Goal: Task Accomplishment & Management: Manage account settings

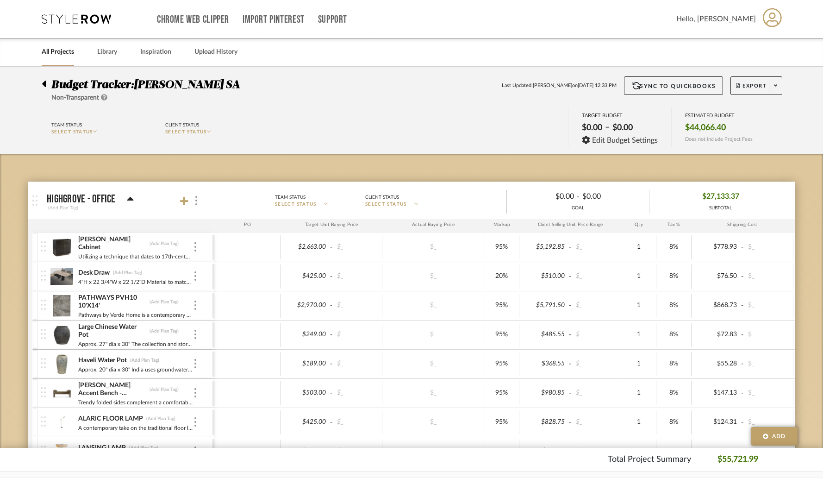
click at [62, 51] on link "All Projects" at bounding box center [58, 52] width 32 height 13
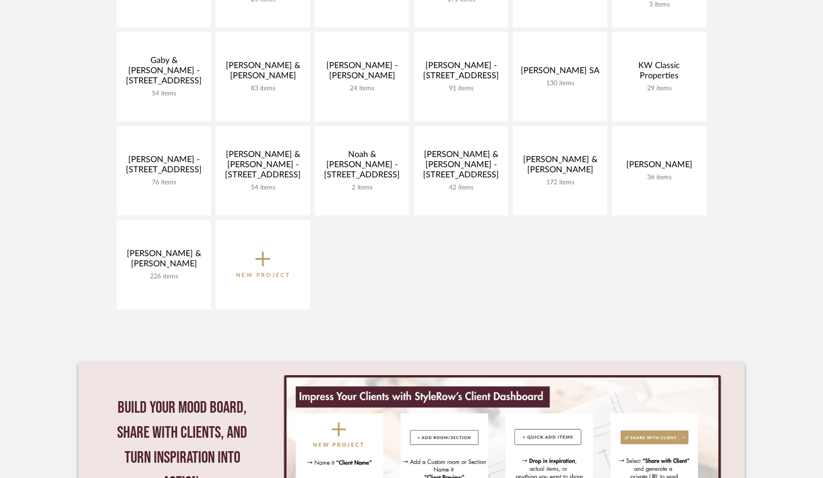
scroll to position [305, 0]
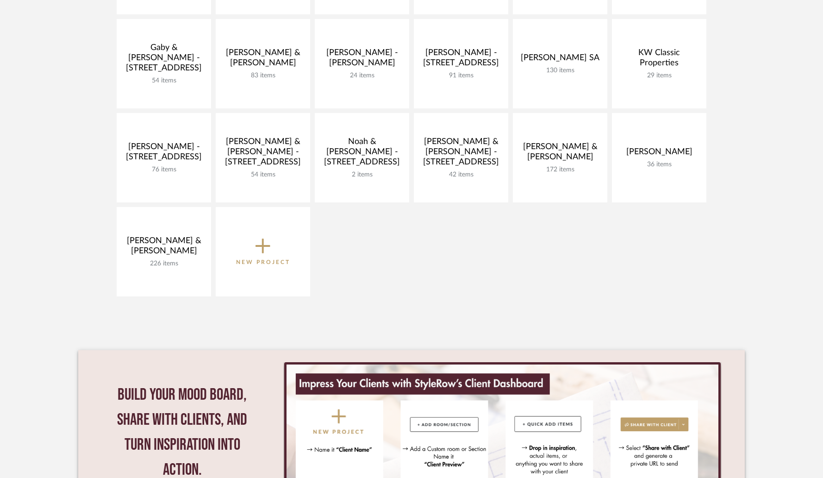
click at [269, 254] on icon at bounding box center [263, 245] width 15 height 19
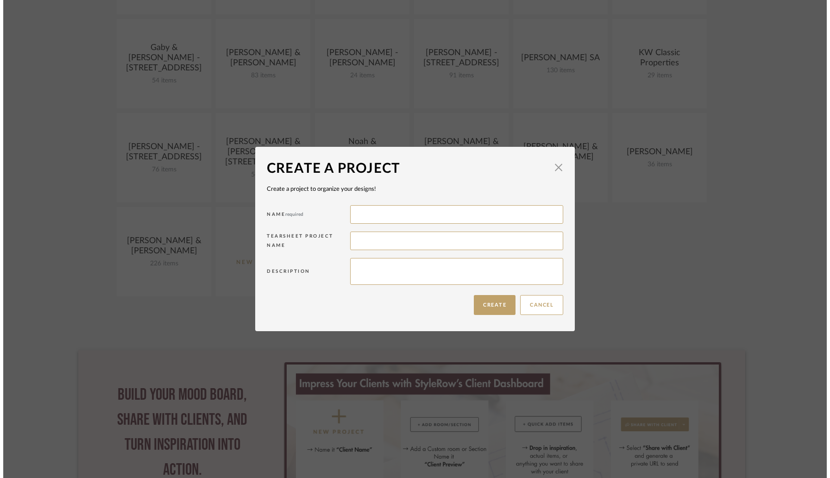
scroll to position [0, 0]
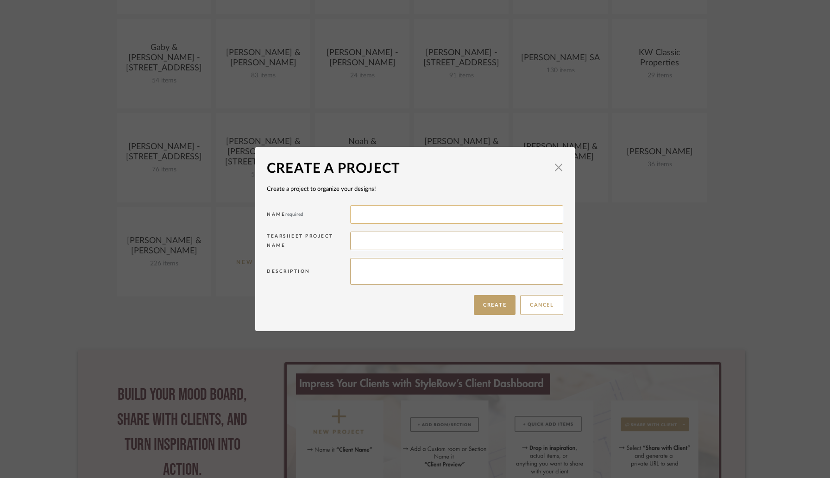
click at [371, 217] on input at bounding box center [456, 214] width 213 height 19
type input "[PERSON_NAME]"
click at [488, 304] on button "Create" at bounding box center [495, 305] width 42 height 20
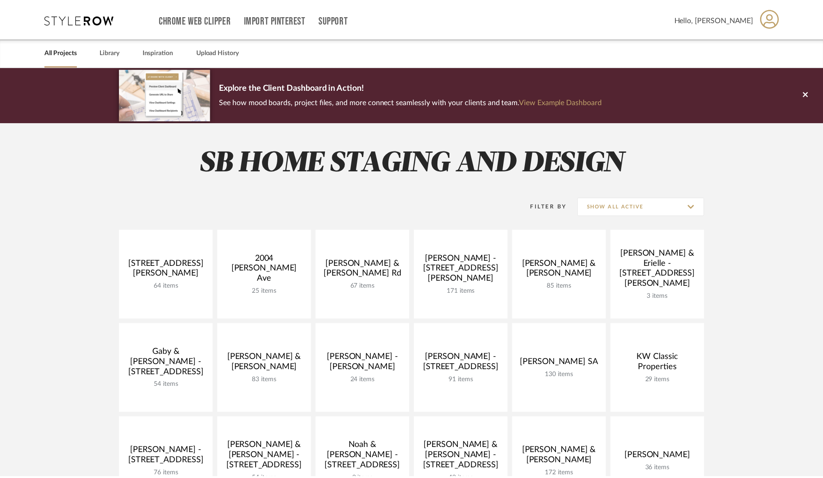
scroll to position [305, 0]
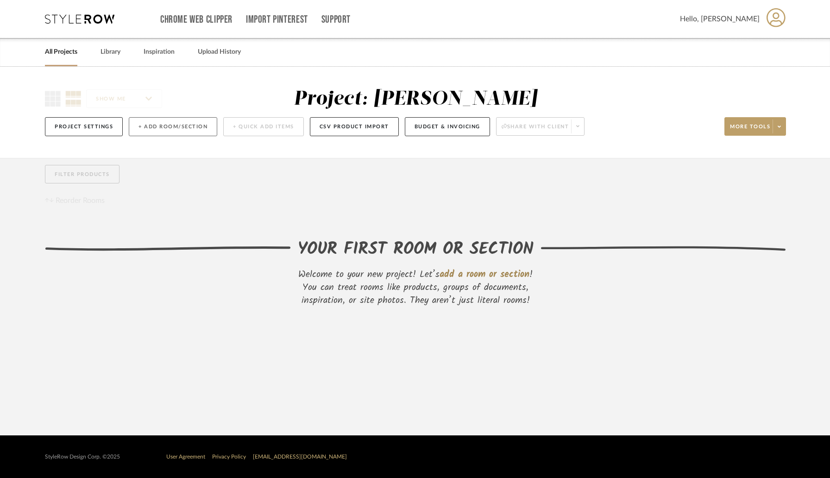
click at [139, 126] on button "+ Add Room/Section" at bounding box center [173, 126] width 88 height 19
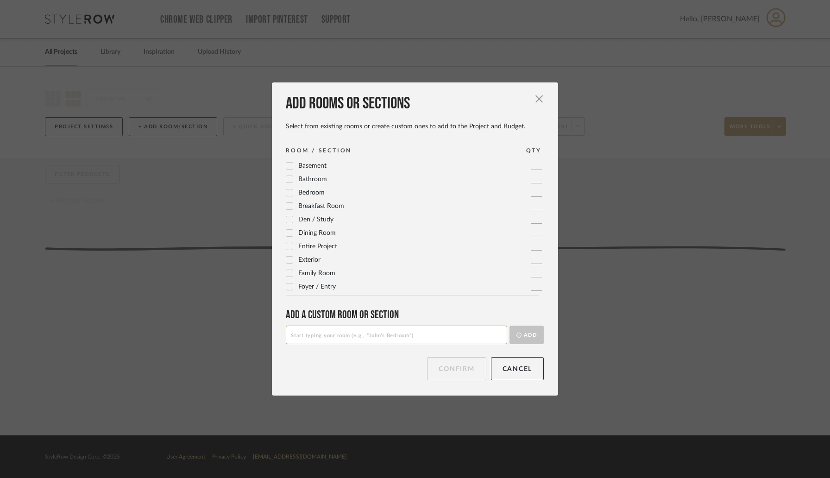
click at [287, 246] on icon at bounding box center [290, 246] width 6 height 5
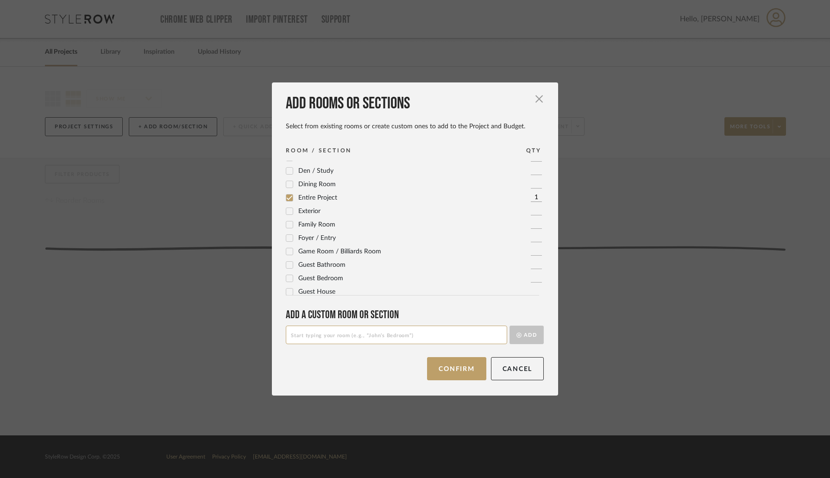
scroll to position [49, 0]
click at [287, 238] on icon at bounding box center [290, 238] width 6 height 5
click at [287, 214] on icon at bounding box center [290, 215] width 6 height 5
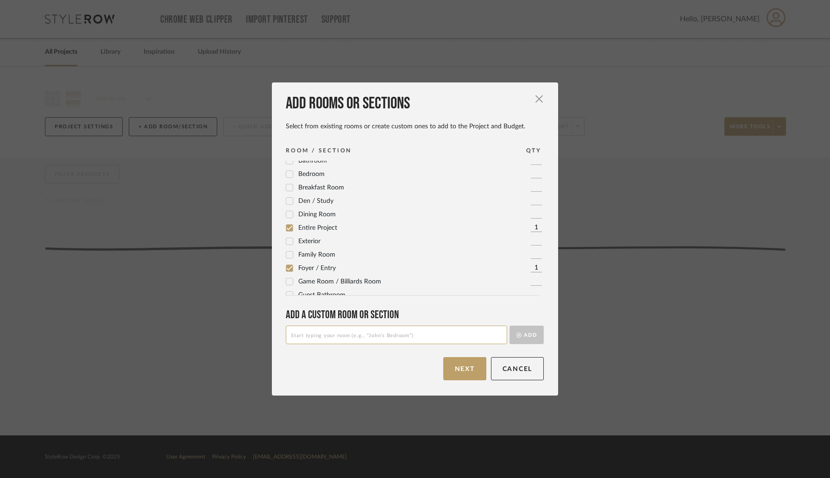
click at [312, 335] on input at bounding box center [396, 334] width 221 height 19
type input "Primary Bedroom 1"
click at [509, 325] on button "Add" at bounding box center [526, 334] width 34 height 19
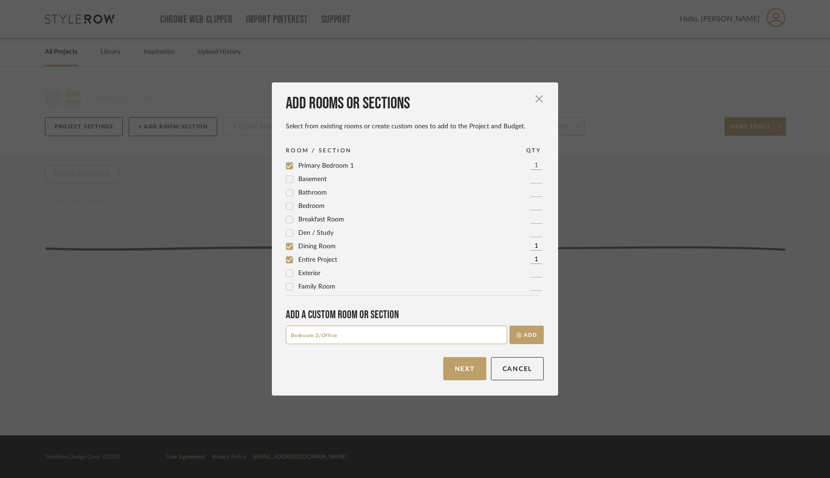
drag, startPoint x: 319, startPoint y: 335, endPoint x: 279, endPoint y: 335, distance: 40.3
click at [279, 335] on div "Add rooms or sections Select from existing rooms or create custom ones to add t…" at bounding box center [415, 238] width 286 height 313
click at [307, 336] on input "Office" at bounding box center [396, 334] width 221 height 19
type input "Office/Bedroom 2"
click at [509, 325] on button "Add" at bounding box center [526, 334] width 34 height 19
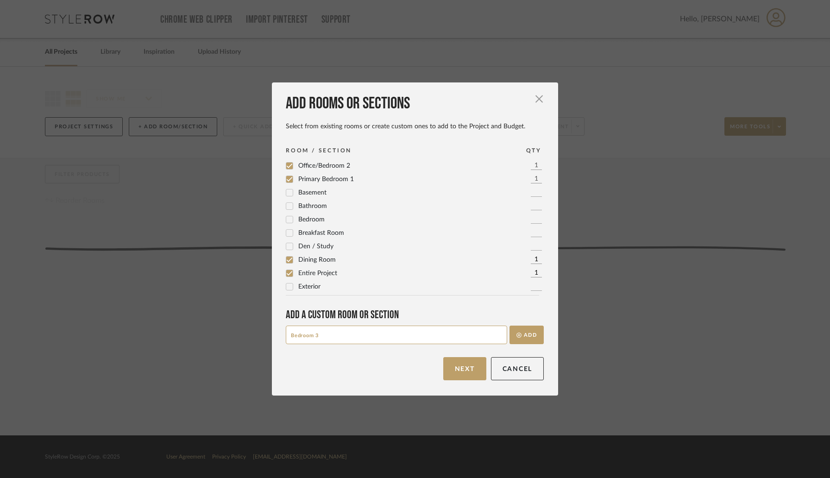
type input "Bedroom 3"
click at [509, 325] on button "Add" at bounding box center [526, 334] width 34 height 19
type input "B"
type input "Primary Bathroom"
click at [509, 325] on button "Add" at bounding box center [526, 334] width 34 height 19
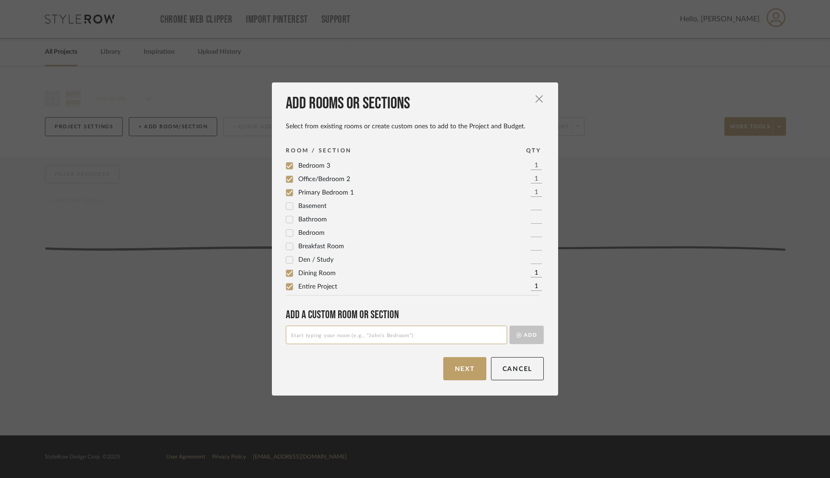
scroll to position [349, 0]
type input "Bathroom 2"
click at [509, 325] on button "Add" at bounding box center [526, 334] width 34 height 19
type input "Bathroom 3"
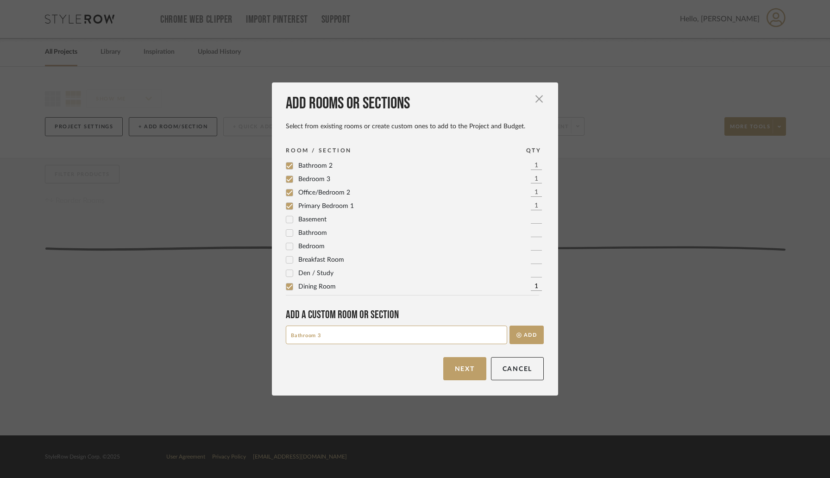
click at [509, 325] on button "Add" at bounding box center [526, 334] width 34 height 19
type input "1/2 Bathroom"
click at [509, 325] on button "Add" at bounding box center [526, 334] width 34 height 19
click at [286, 208] on icon at bounding box center [289, 209] width 6 height 6
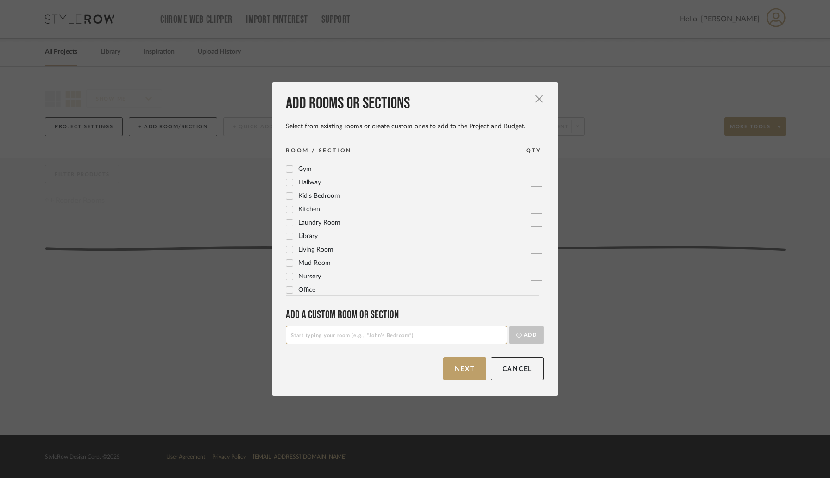
click at [288, 222] on icon at bounding box center [290, 223] width 6 height 5
click at [465, 370] on button "Next" at bounding box center [464, 368] width 43 height 23
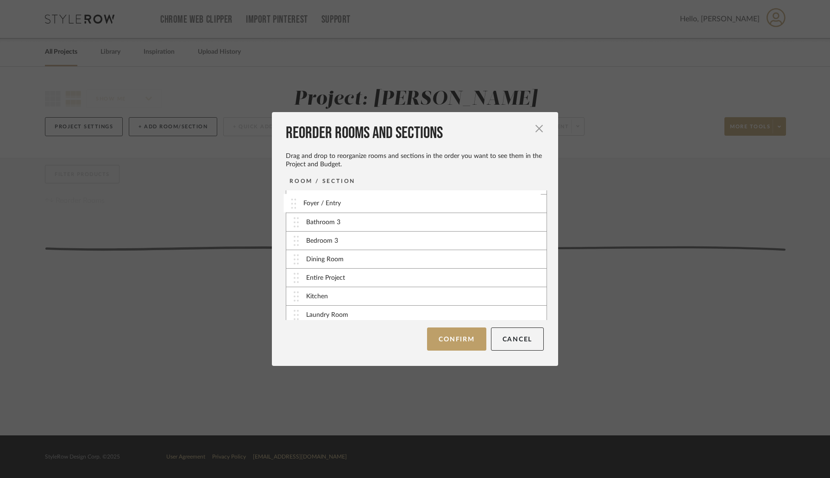
scroll to position [0, 0]
drag, startPoint x: 293, startPoint y: 241, endPoint x: 293, endPoint y: 200, distance: 41.2
drag, startPoint x: 296, startPoint y: 292, endPoint x: 296, endPoint y: 219, distance: 72.2
drag, startPoint x: 292, startPoint y: 282, endPoint x: 293, endPoint y: 191, distance: 91.2
drag, startPoint x: 292, startPoint y: 305, endPoint x: 330, endPoint y: 258, distance: 60.3
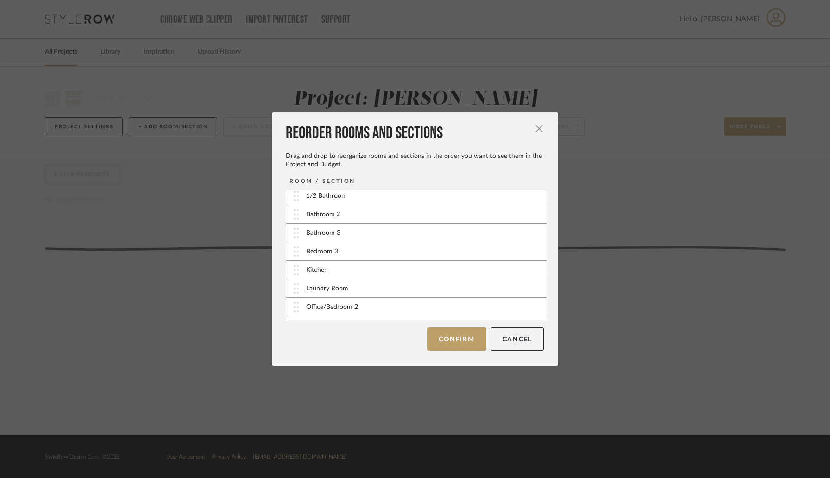
scroll to position [75, 0]
drag, startPoint x: 299, startPoint y: 292, endPoint x: 300, endPoint y: 224, distance: 68.5
drag, startPoint x: 298, startPoint y: 273, endPoint x: 298, endPoint y: 256, distance: 16.7
drag, startPoint x: 298, startPoint y: 256, endPoint x: 299, endPoint y: 240, distance: 16.3
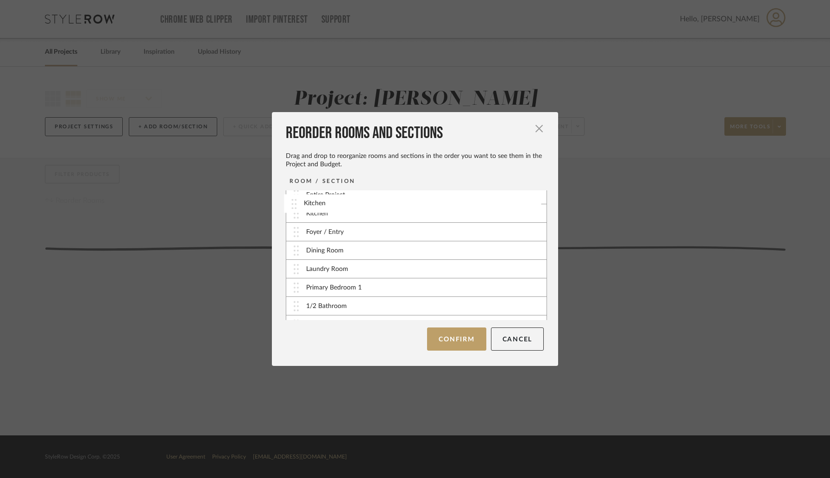
scroll to position [0, 0]
drag, startPoint x: 295, startPoint y: 271, endPoint x: 300, endPoint y: 259, distance: 13.5
drag, startPoint x: 300, startPoint y: 295, endPoint x: 302, endPoint y: 241, distance: 53.7
drag, startPoint x: 294, startPoint y: 310, endPoint x: 303, endPoint y: 214, distance: 96.3
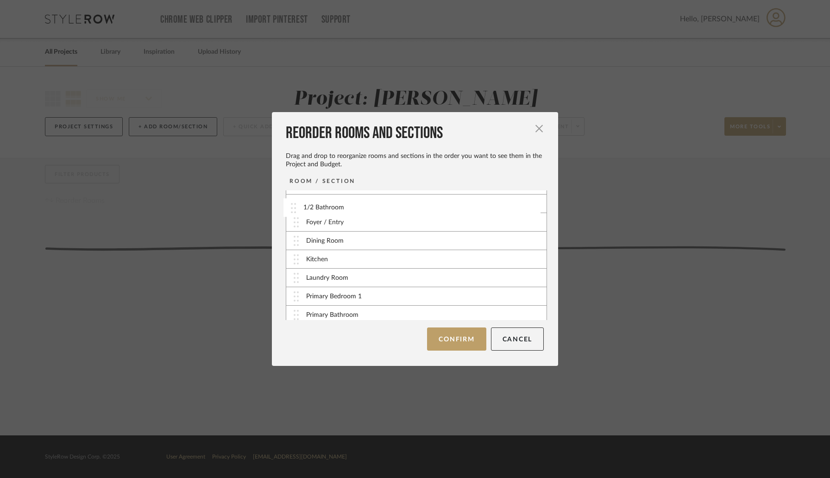
scroll to position [0, 0]
drag, startPoint x: 298, startPoint y: 236, endPoint x: 298, endPoint y: 283, distance: 47.2
drag, startPoint x: 299, startPoint y: 310, endPoint x: 299, endPoint y: 296, distance: 14.4
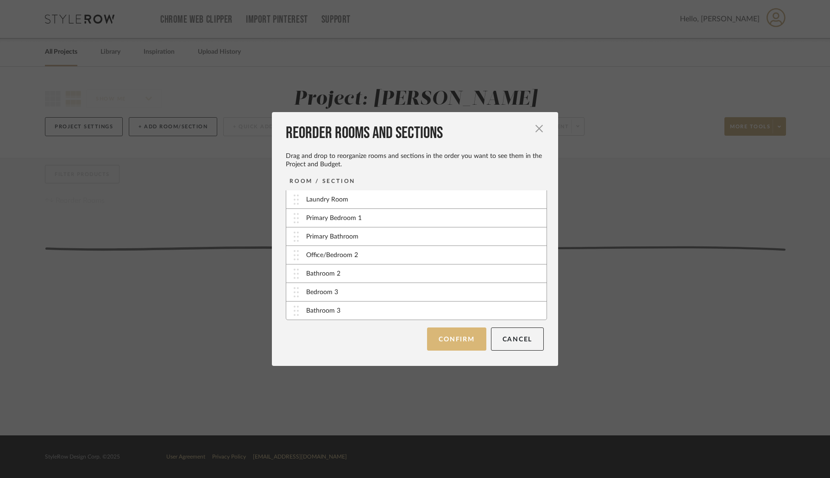
click at [448, 341] on button "Confirm" at bounding box center [456, 338] width 59 height 23
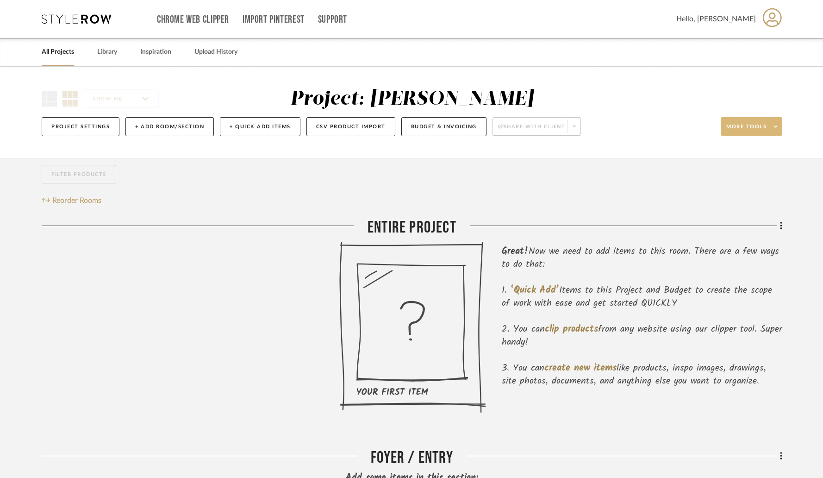
click at [777, 131] on span at bounding box center [775, 126] width 13 height 14
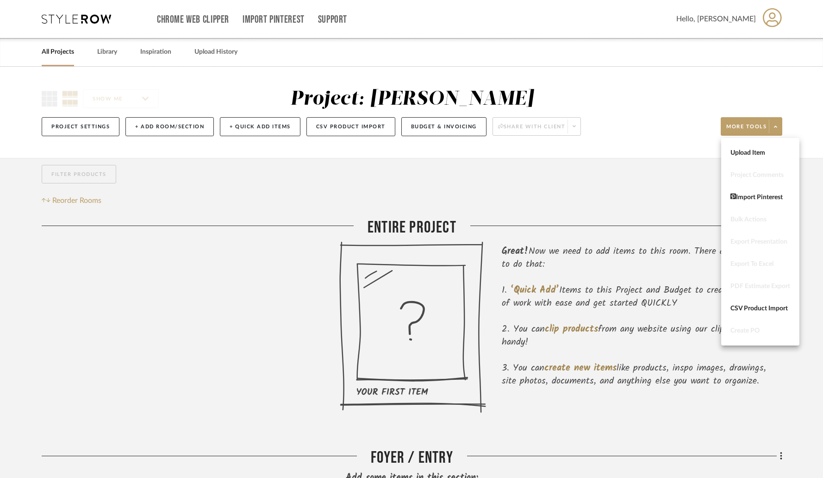
click at [634, 173] on div at bounding box center [411, 239] width 823 height 478
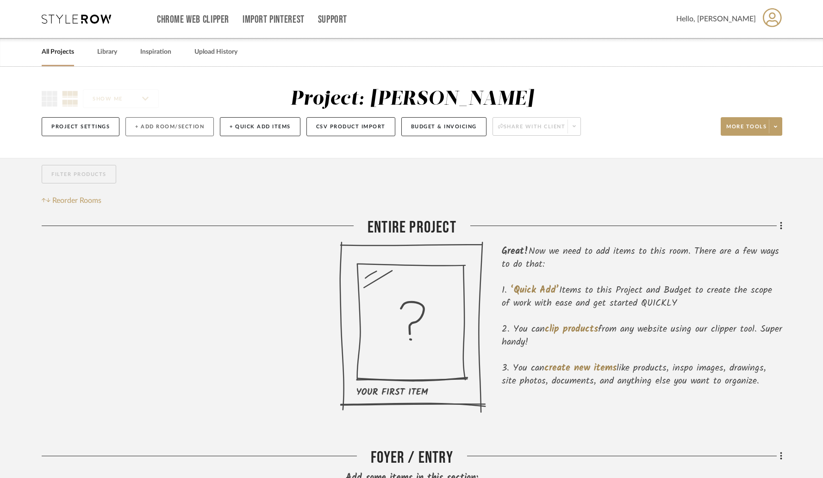
click at [186, 131] on button "+ Add Room/Section" at bounding box center [169, 126] width 88 height 19
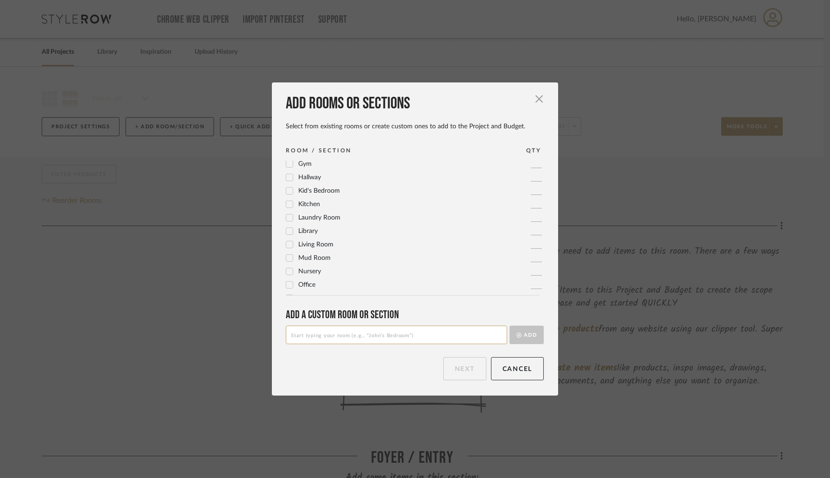
scroll to position [204, 0]
click at [311, 245] on span "Living Room" at bounding box center [315, 244] width 35 height 6
click at [457, 376] on button "Next" at bounding box center [464, 368] width 43 height 23
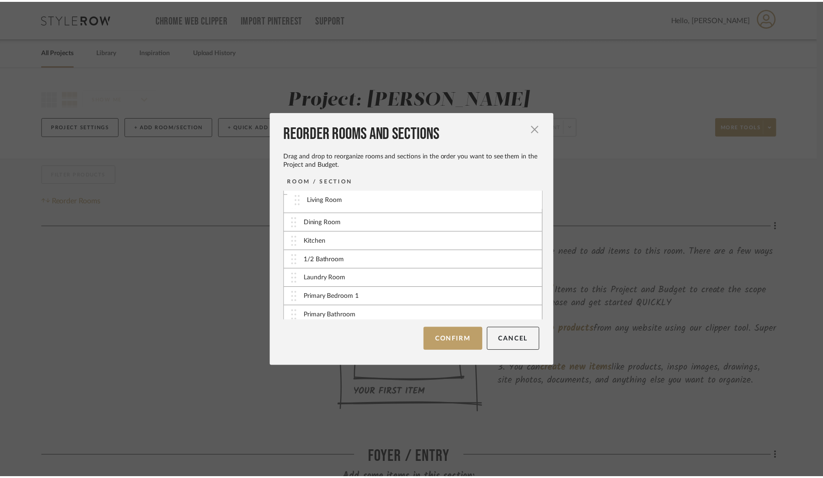
scroll to position [0, 0]
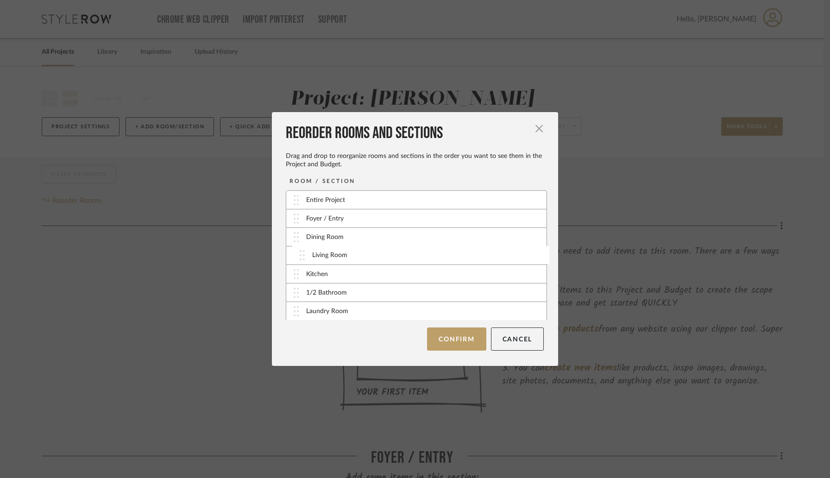
drag, startPoint x: 292, startPoint y: 310, endPoint x: 301, endPoint y: 254, distance: 56.3
click at [441, 344] on button "Confirm" at bounding box center [456, 338] width 59 height 23
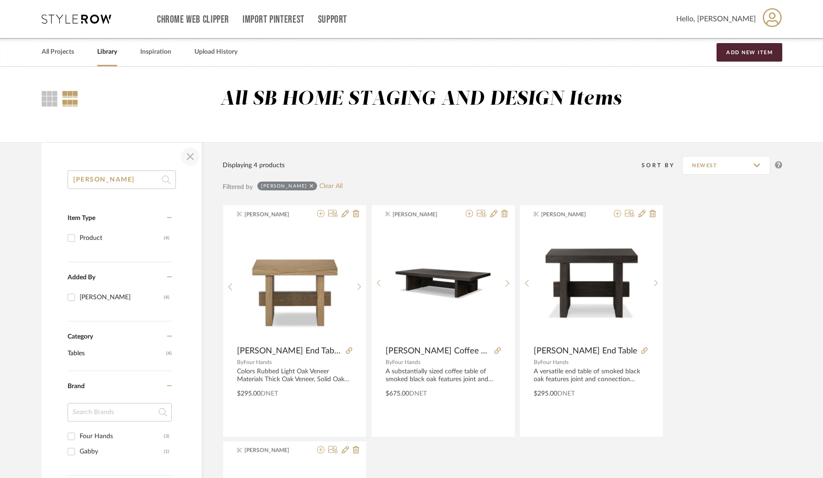
click at [192, 157] on span "button" at bounding box center [190, 156] width 22 height 22
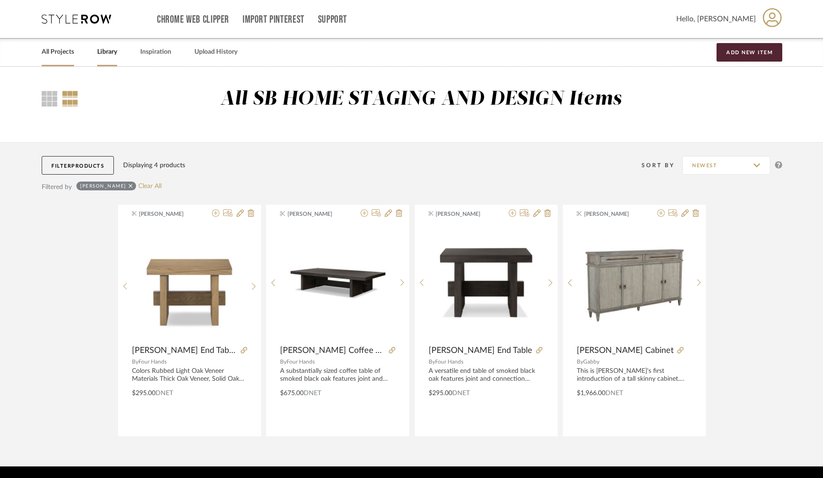
click at [66, 52] on link "All Projects" at bounding box center [58, 52] width 32 height 13
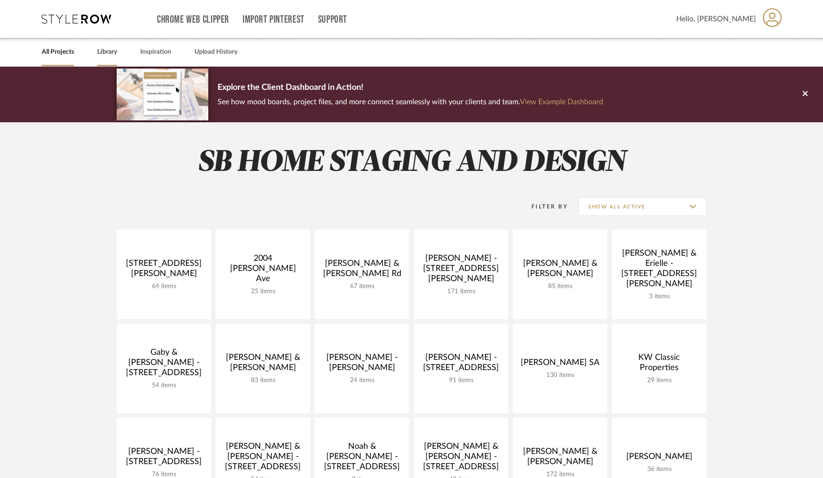
click at [111, 52] on link "Library" at bounding box center [107, 52] width 20 height 13
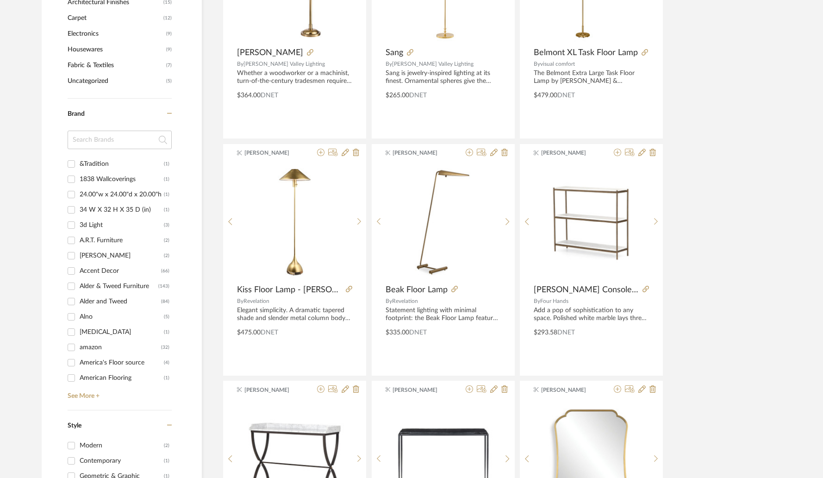
scroll to position [772, 0]
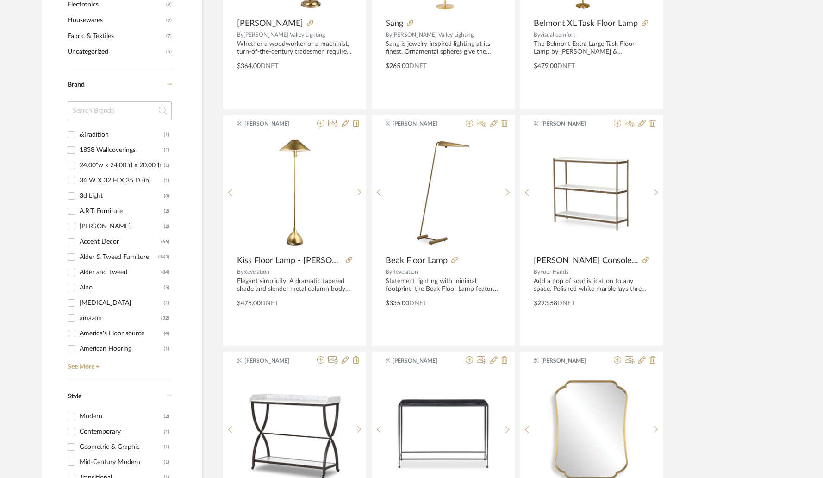
click at [117, 115] on input at bounding box center [120, 110] width 104 height 19
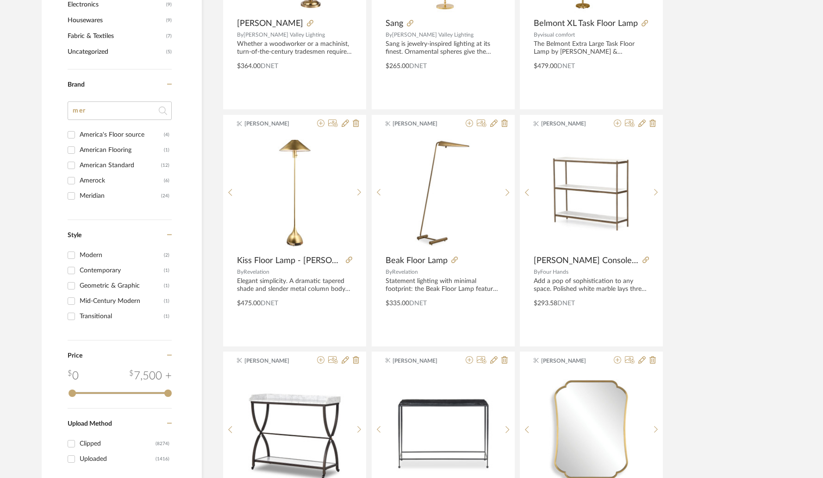
type input "mer"
click at [74, 197] on input "Meridian (24)" at bounding box center [71, 195] width 15 height 15
checkbox input "true"
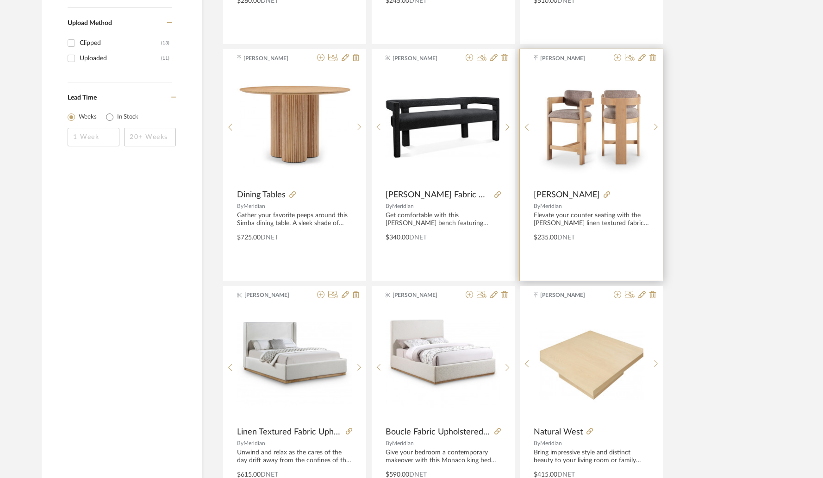
scroll to position [626, 0]
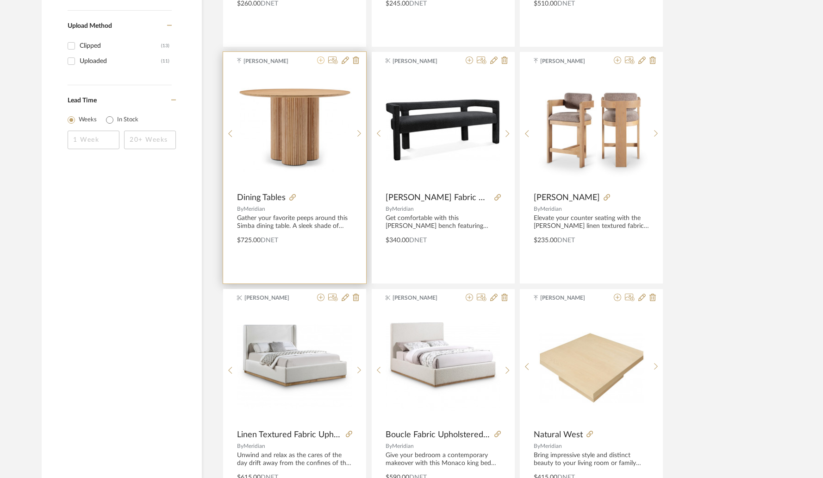
click at [323, 61] on icon at bounding box center [320, 59] width 7 height 7
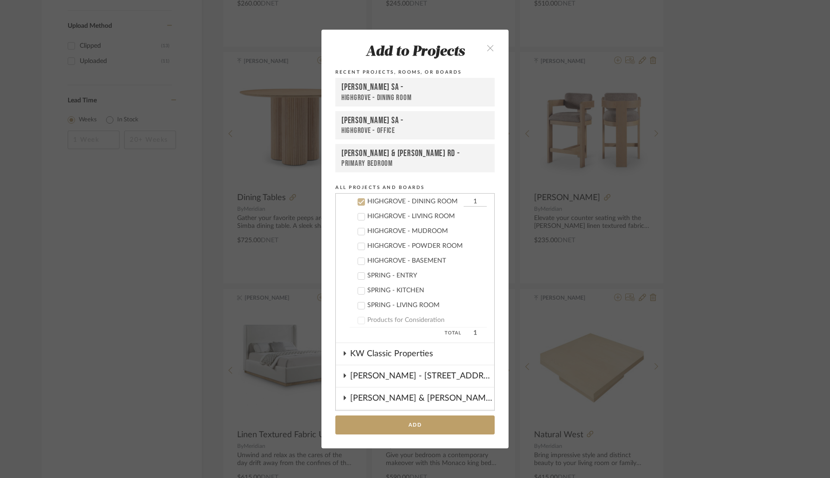
scroll to position [244, 0]
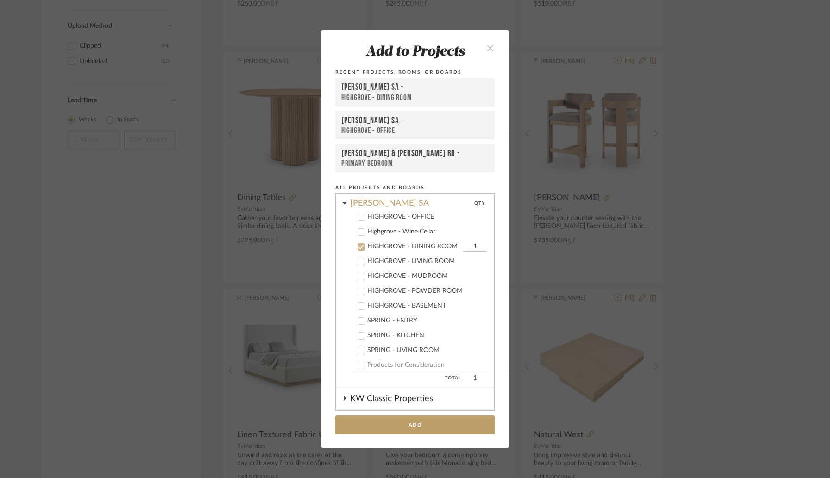
click at [358, 243] on div at bounding box center [360, 246] width 7 height 7
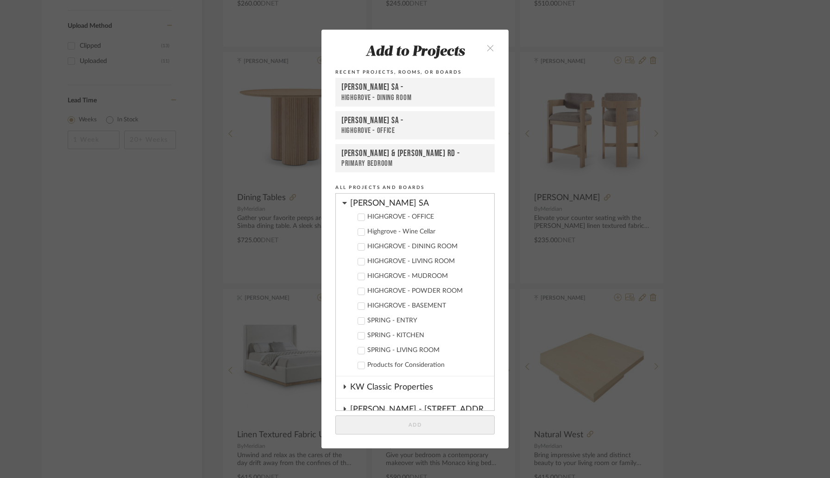
click at [343, 203] on icon at bounding box center [344, 202] width 5 height 7
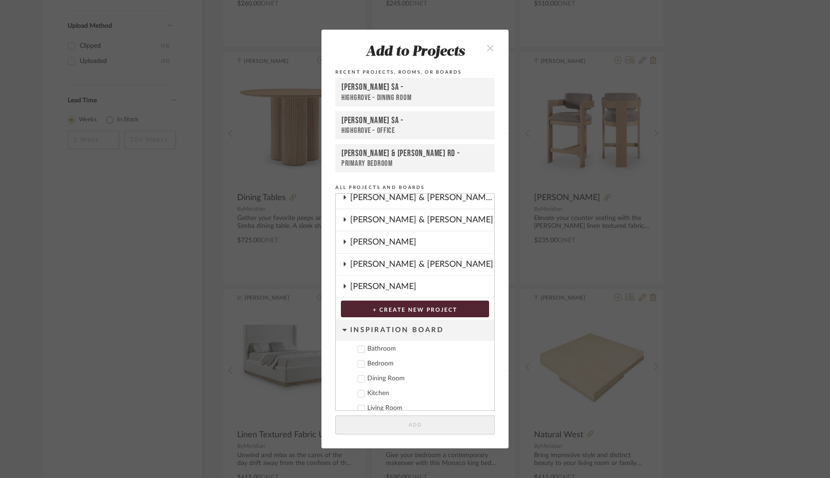
scroll to position [369, 0]
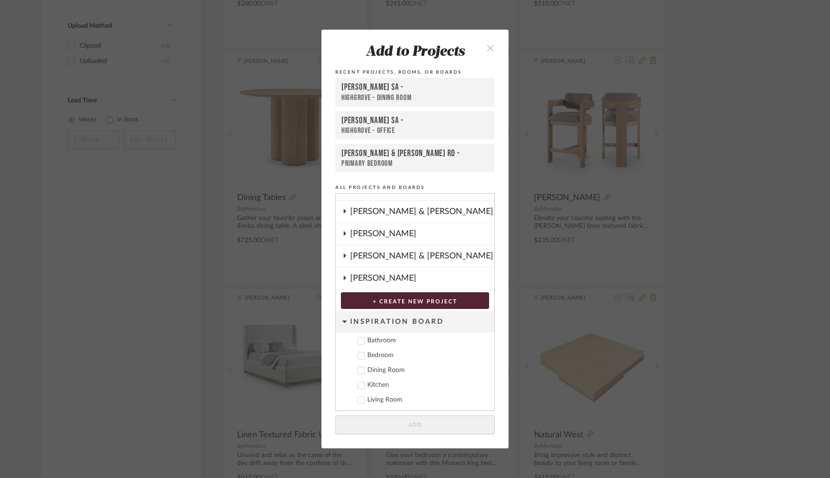
click at [343, 278] on icon at bounding box center [344, 277] width 7 height 5
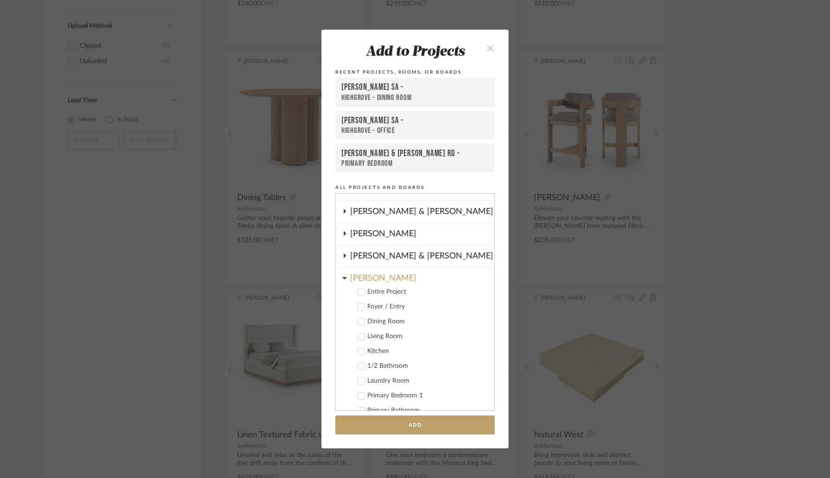
click at [358, 322] on icon at bounding box center [361, 322] width 6 height 6
click at [397, 423] on button "Add" at bounding box center [414, 424] width 159 height 19
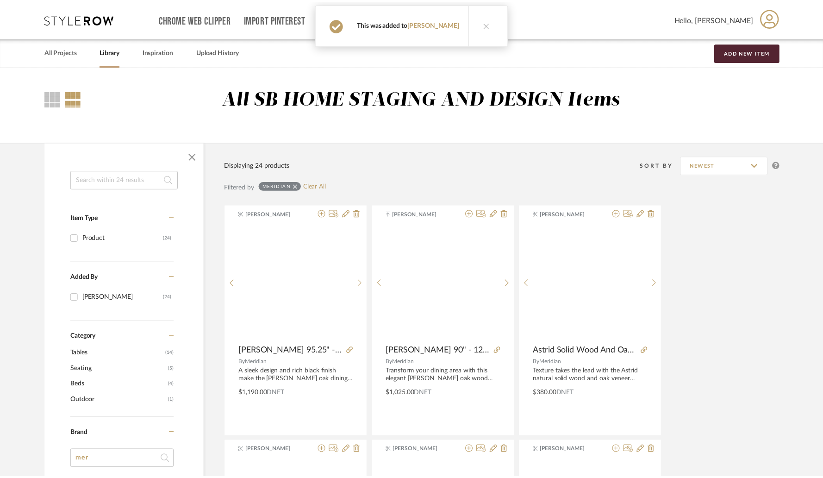
scroll to position [626, 0]
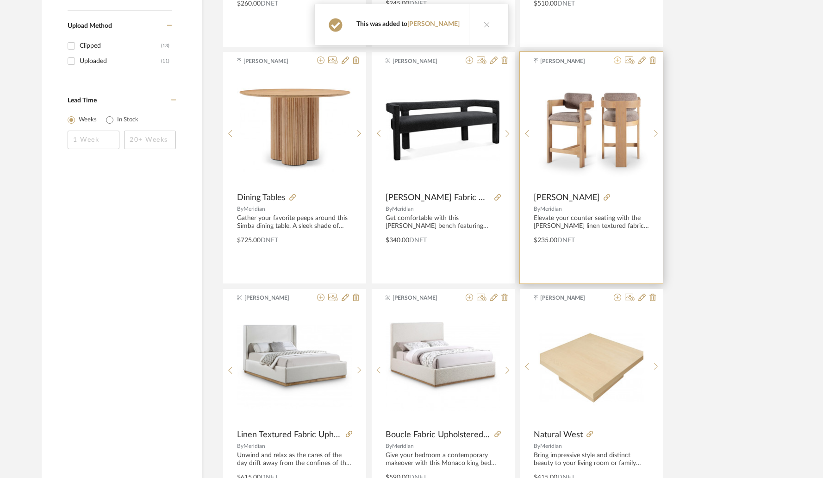
click at [618, 63] on icon at bounding box center [617, 59] width 7 height 7
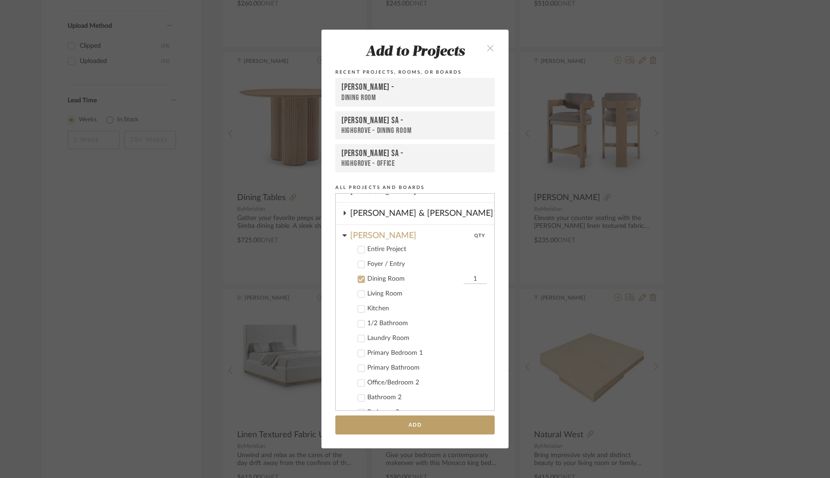
scroll to position [413, 0]
click at [359, 279] on icon at bounding box center [361, 278] width 6 height 6
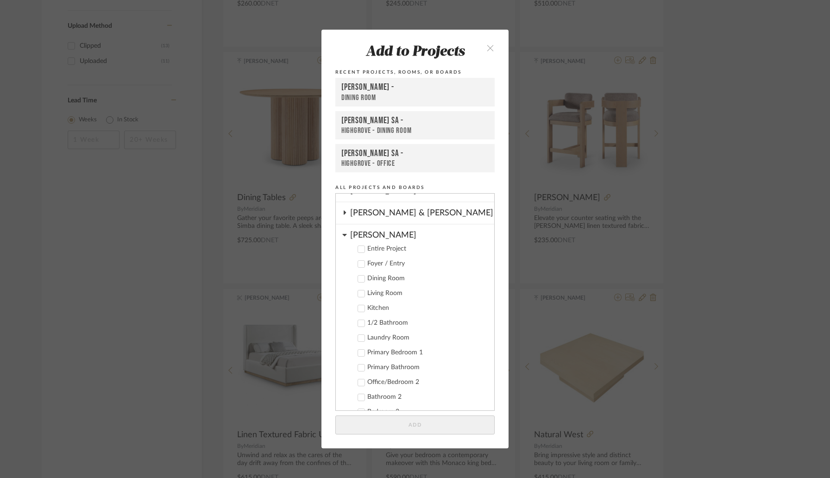
click at [358, 307] on icon at bounding box center [361, 308] width 6 height 6
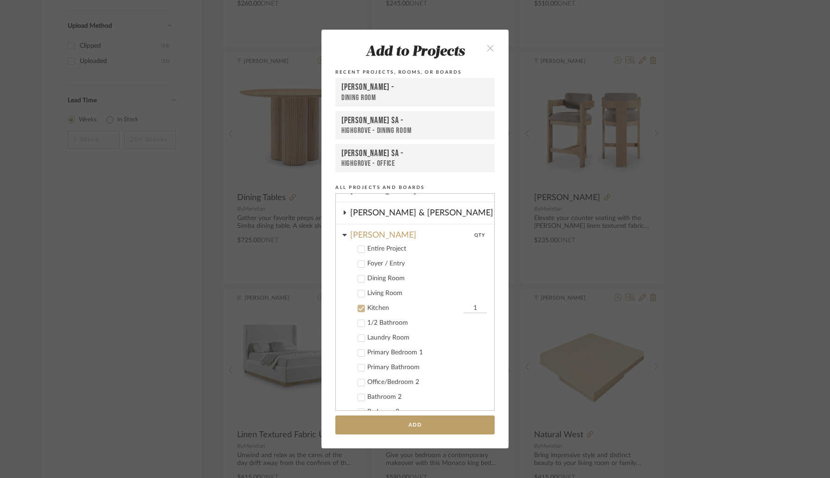
click at [463, 310] on input "1" at bounding box center [474, 308] width 23 height 9
type input "4"
click at [408, 424] on button "Add" at bounding box center [414, 424] width 159 height 19
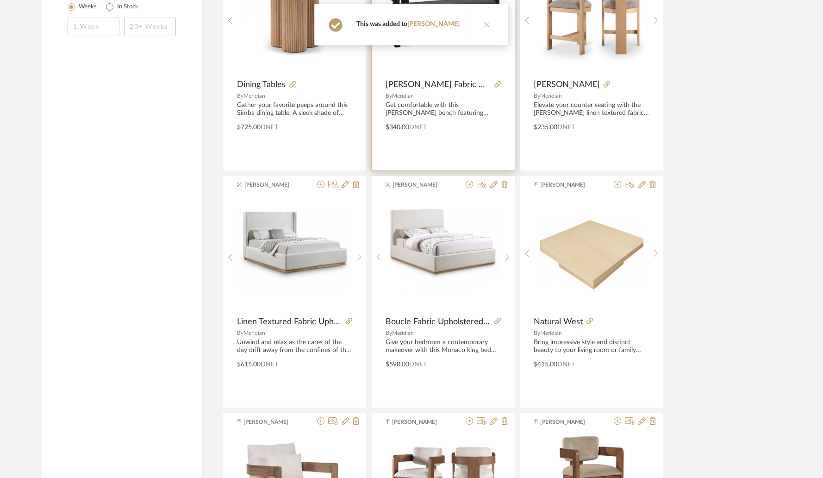
scroll to position [742, 0]
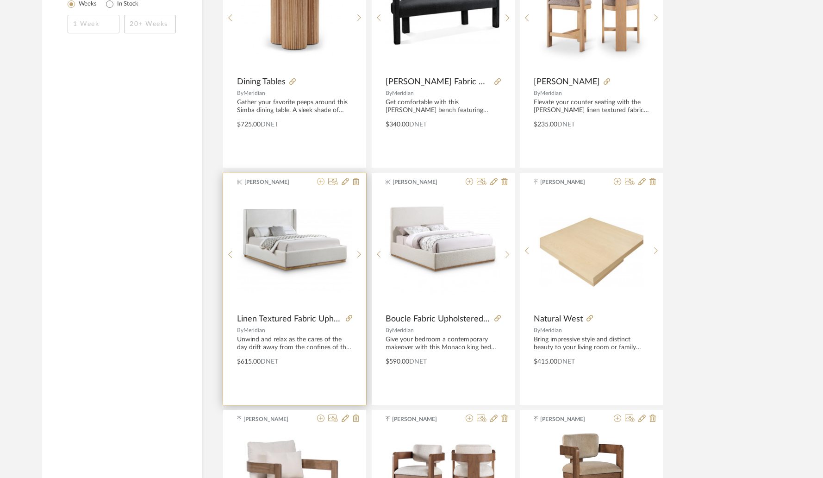
click at [323, 184] on icon at bounding box center [320, 181] width 7 height 7
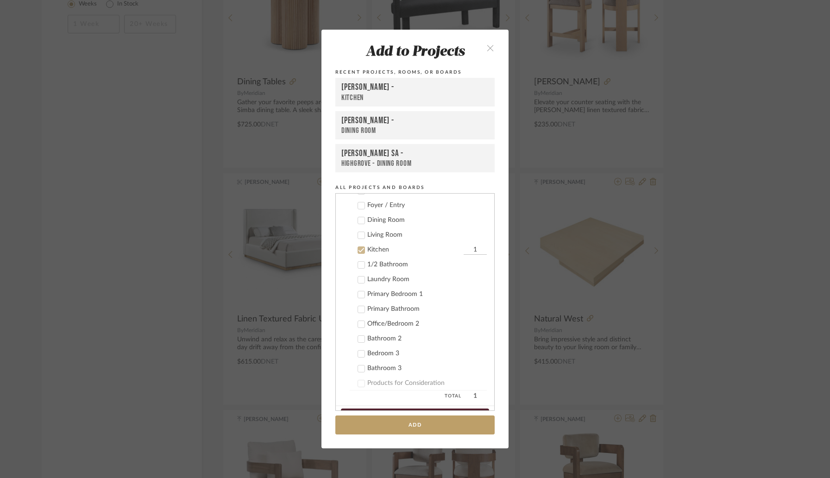
scroll to position [471, 0]
click at [359, 355] on icon at bounding box center [361, 353] width 6 height 6
click at [360, 250] on icon at bounding box center [361, 249] width 6 height 6
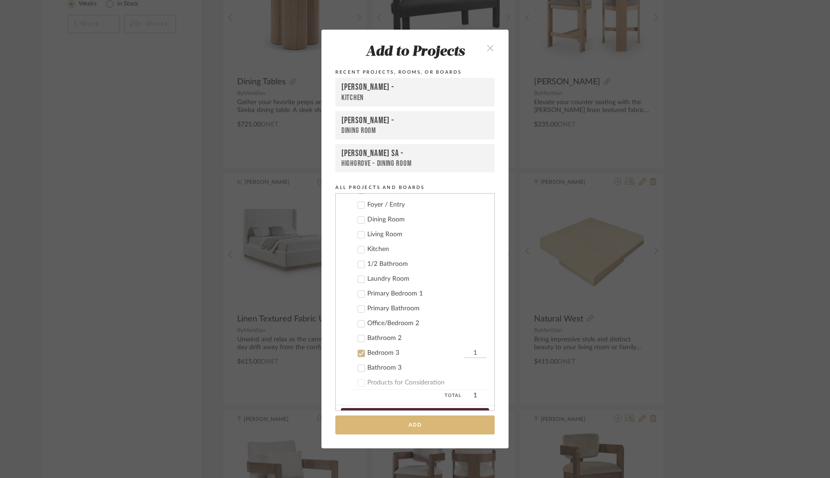
click at [387, 425] on button "Add" at bounding box center [414, 424] width 159 height 19
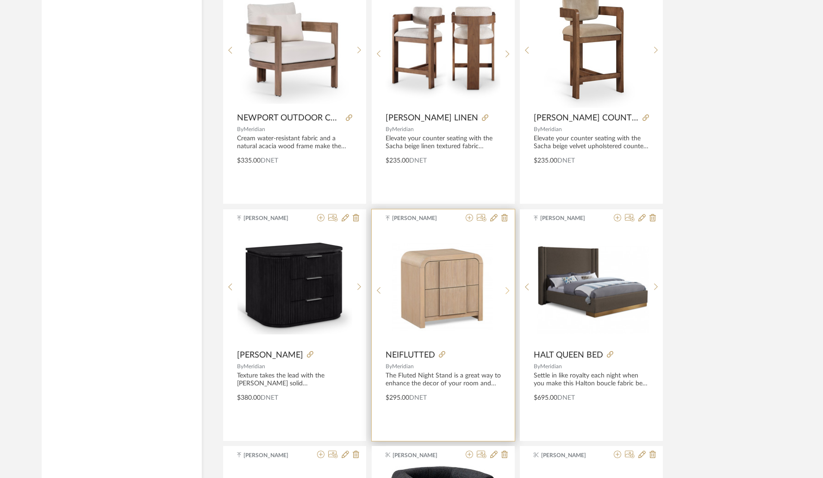
scroll to position [1186, 0]
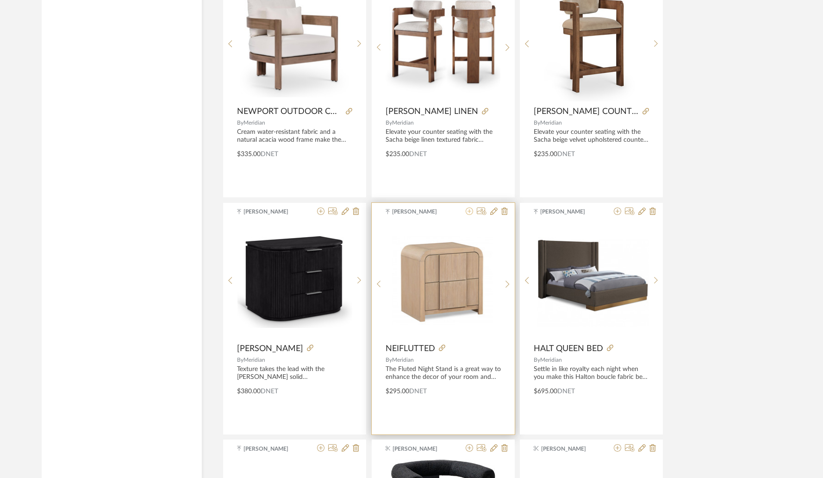
click at [469, 215] on icon at bounding box center [469, 210] width 7 height 7
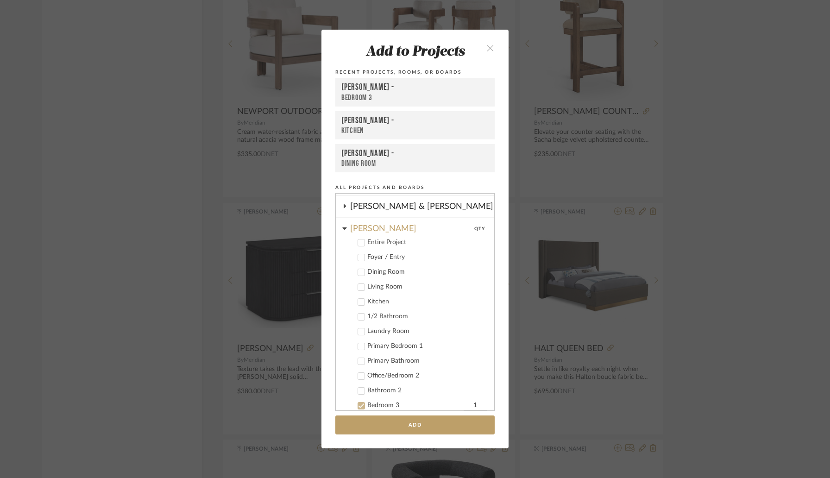
scroll to position [546, 0]
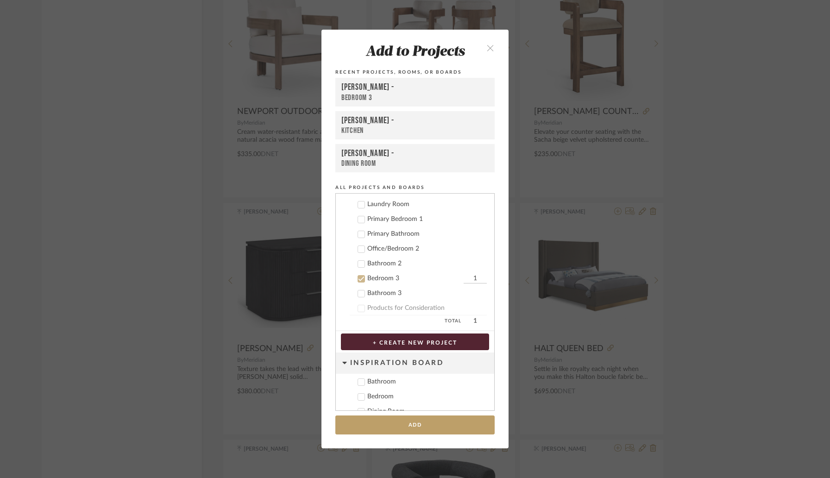
click at [463, 279] on input "1" at bounding box center [474, 278] width 23 height 9
type input "3"
type input "2"
click at [419, 424] on button "Add" at bounding box center [414, 424] width 159 height 19
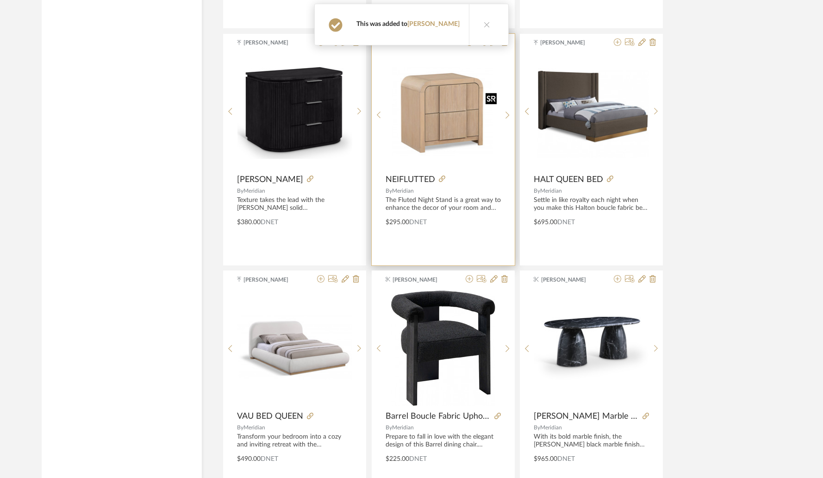
scroll to position [1357, 0]
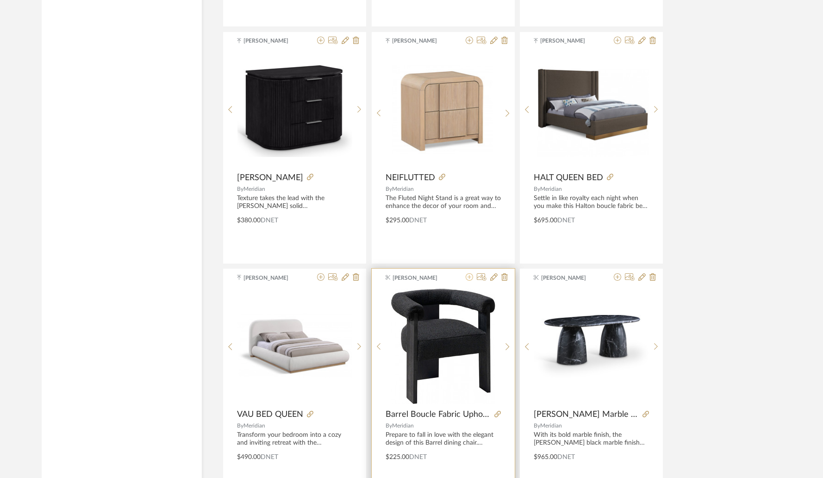
click at [468, 278] on icon at bounding box center [469, 276] width 7 height 7
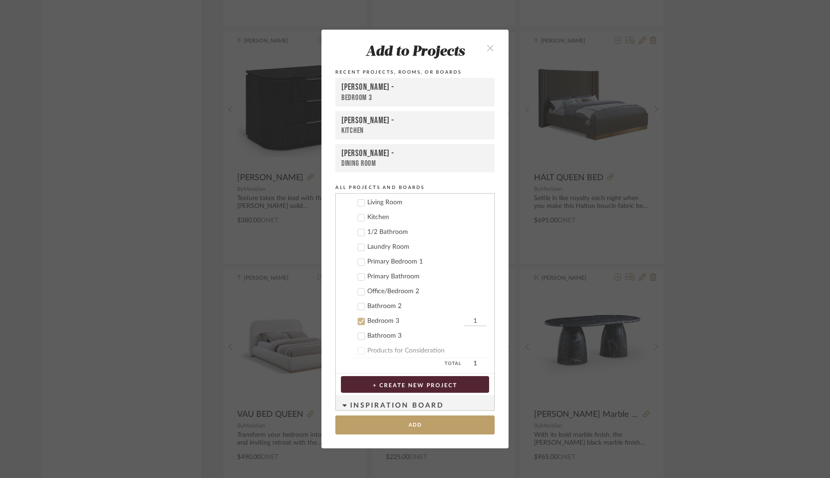
scroll to position [502, 0]
click at [360, 323] on icon at bounding box center [361, 322] width 6 height 6
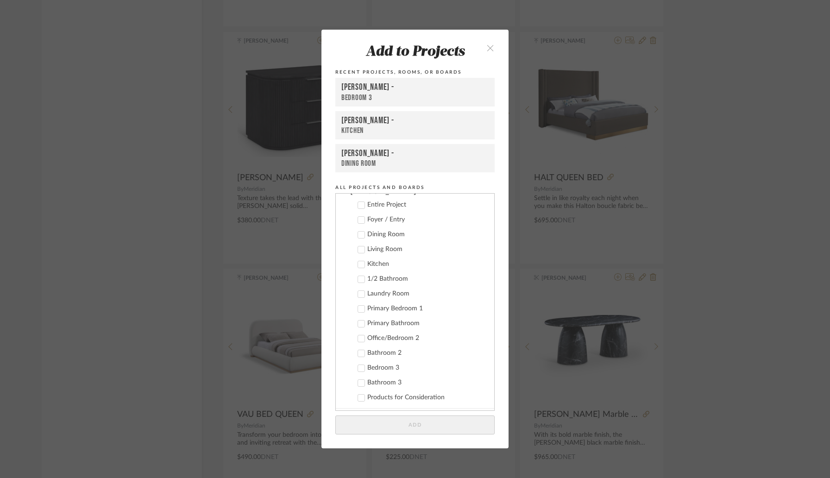
scroll to position [452, 0]
click at [362, 237] on label "Dining Room" at bounding box center [418, 238] width 137 height 9
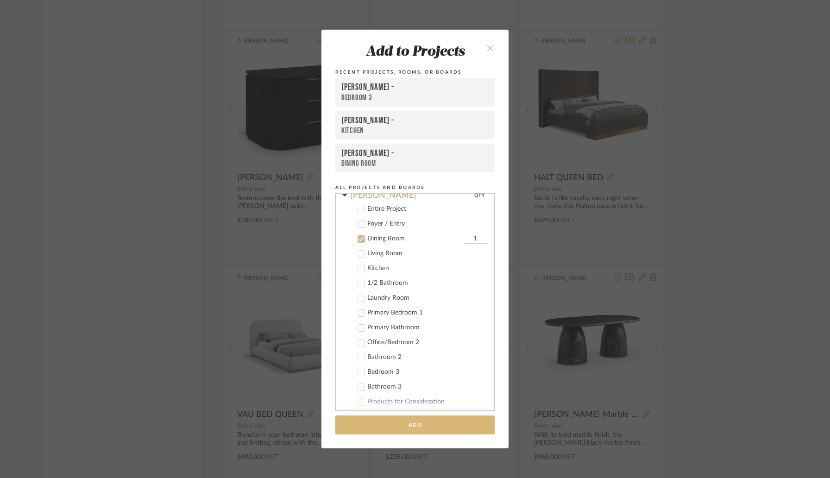
click at [401, 422] on button "Add" at bounding box center [414, 424] width 159 height 19
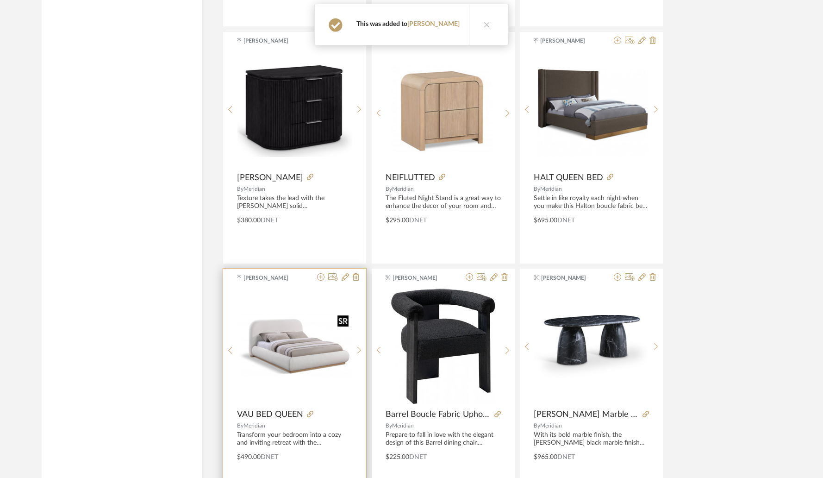
scroll to position [1428, 0]
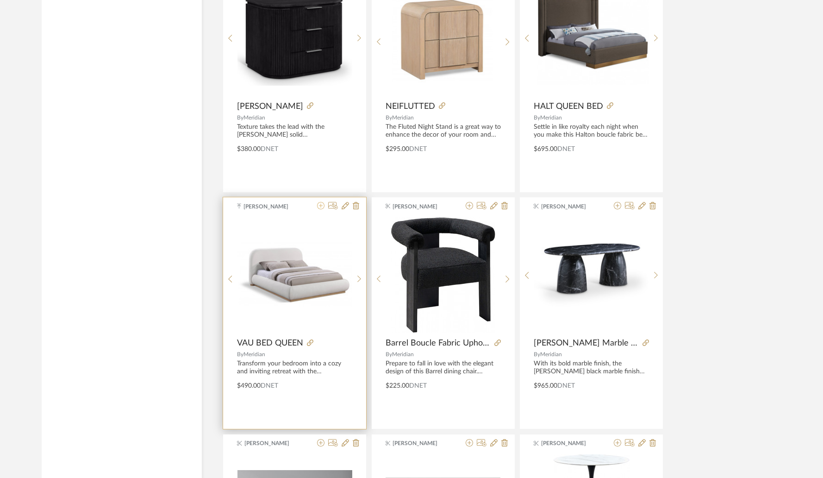
click at [320, 208] on icon at bounding box center [320, 205] width 7 height 7
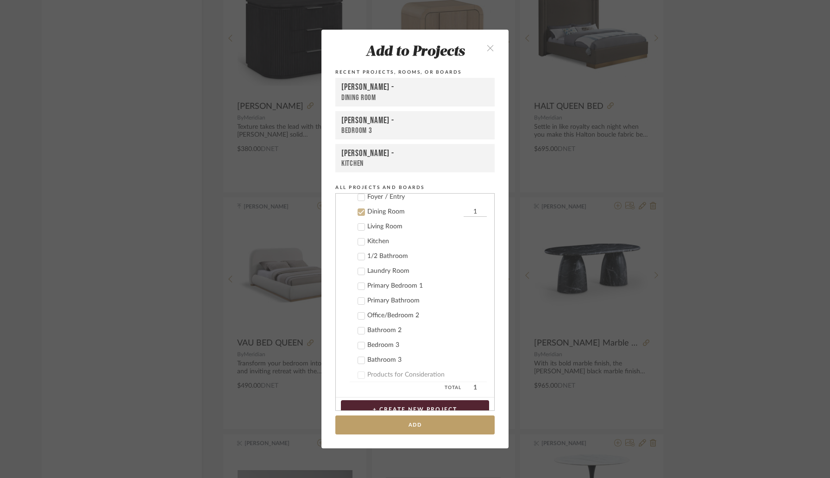
scroll to position [480, 0]
click at [358, 344] on icon at bounding box center [361, 345] width 6 height 5
click at [404, 424] on button "Add" at bounding box center [414, 424] width 159 height 19
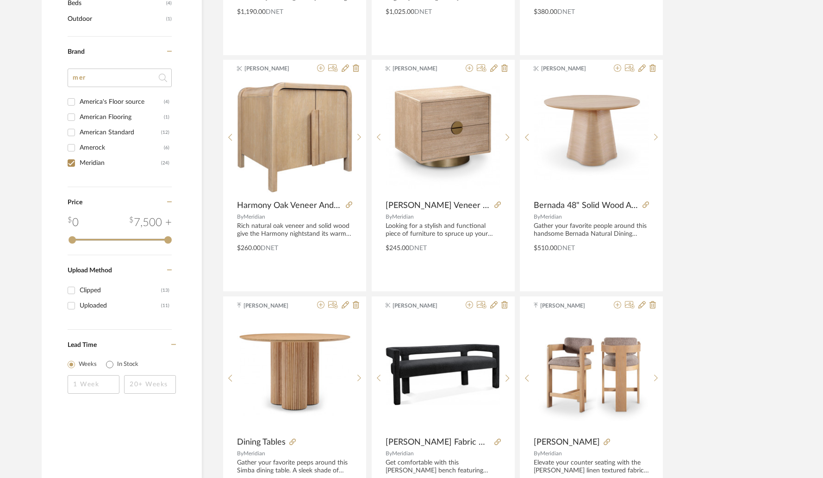
scroll to position [292, 0]
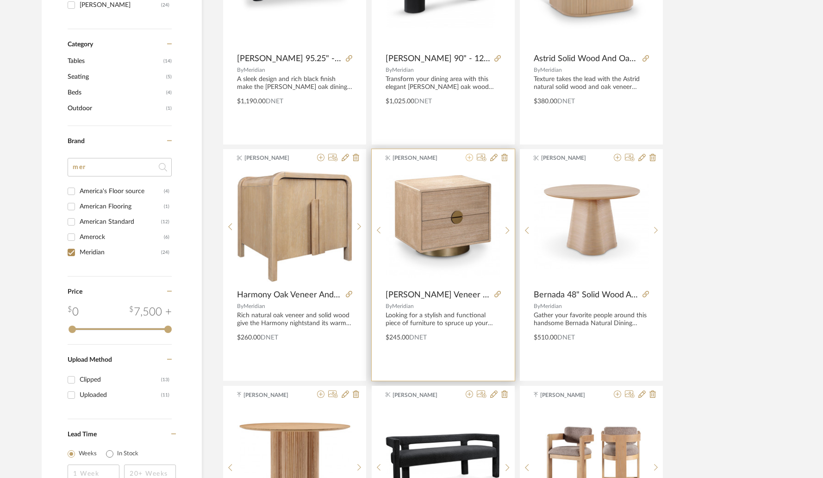
click at [471, 160] on icon at bounding box center [469, 157] width 7 height 7
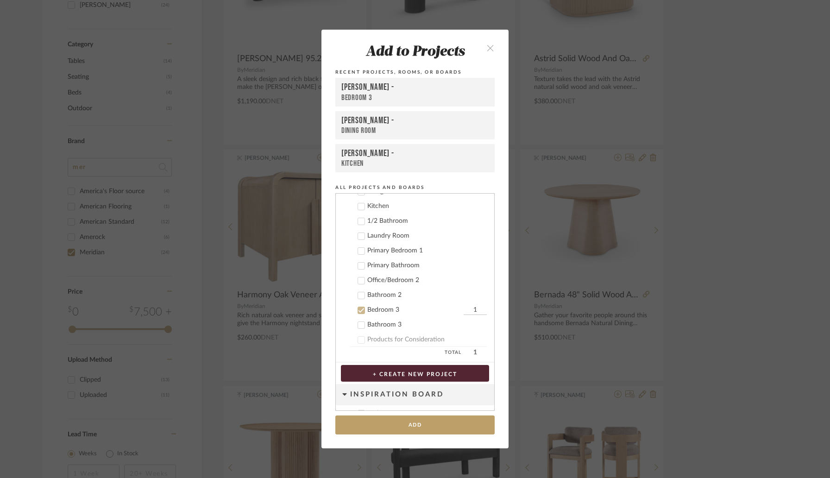
scroll to position [509, 0]
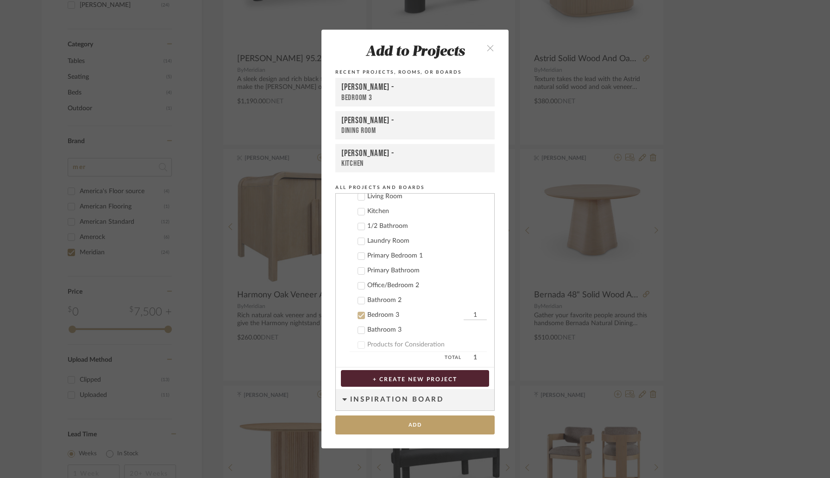
click at [357, 311] on label "Bedroom 3 1" at bounding box center [418, 315] width 137 height 9
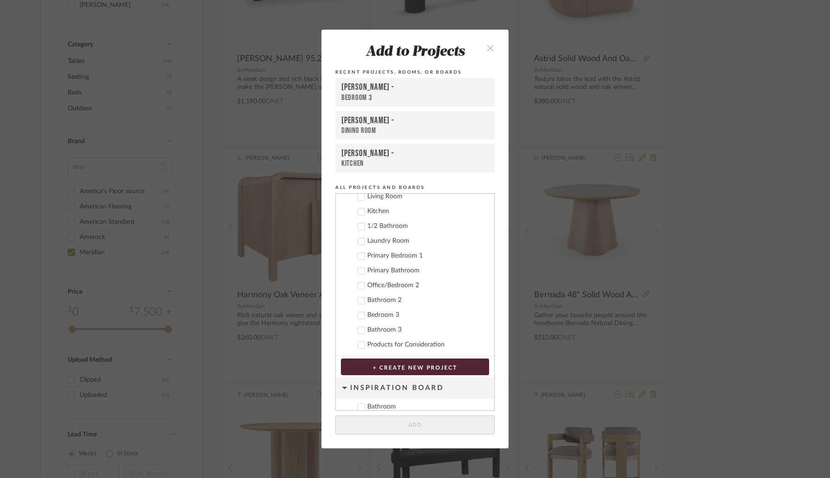
click at [363, 252] on label "Primary Bedroom 1" at bounding box center [418, 255] width 137 height 9
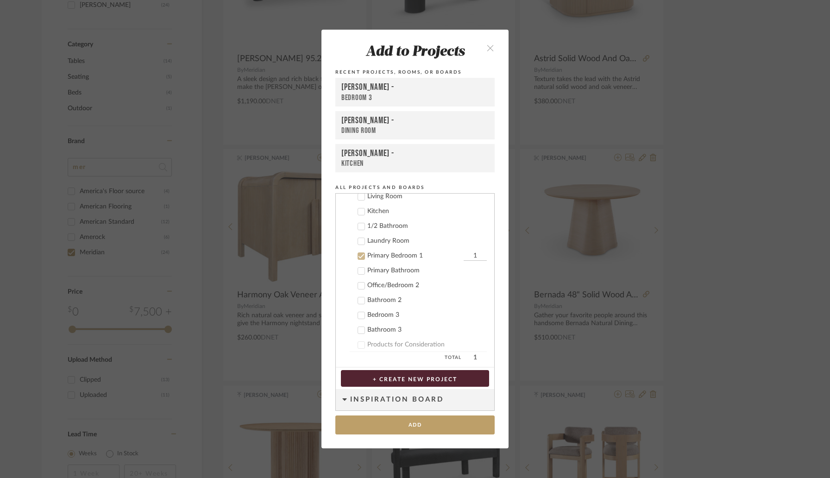
click at [463, 254] on input "1" at bounding box center [474, 255] width 23 height 9
type input "2"
click at [417, 419] on button "Add" at bounding box center [414, 424] width 159 height 19
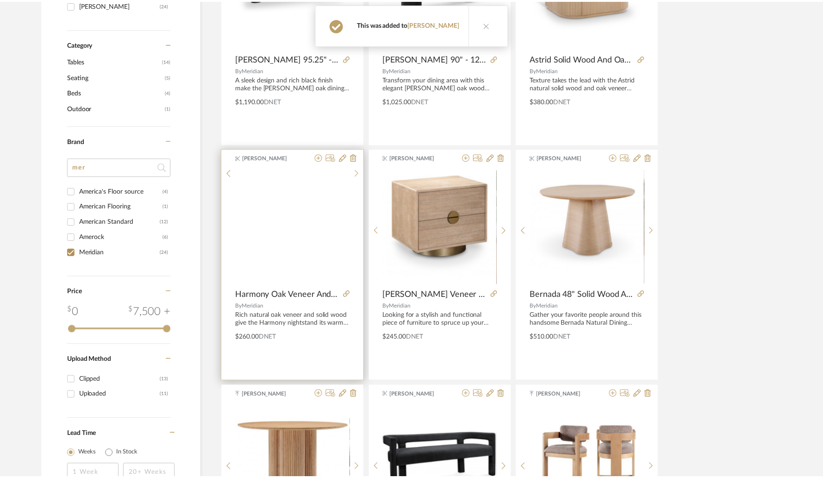
scroll to position [292, 0]
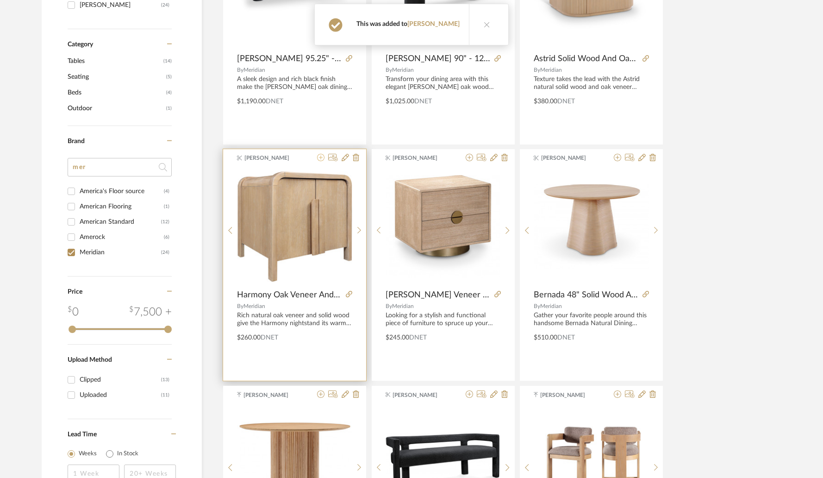
click at [320, 161] on icon at bounding box center [320, 157] width 7 height 7
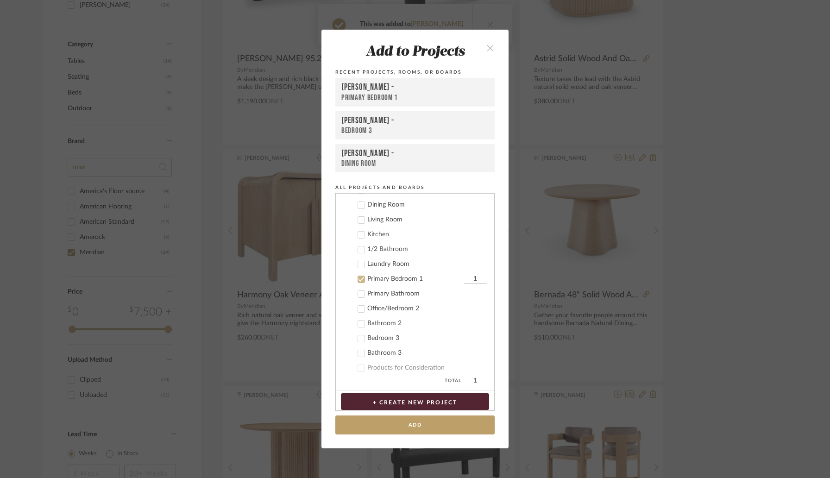
scroll to position [487, 0]
click at [463, 278] on input "1" at bounding box center [474, 278] width 23 height 9
type input "2"
click at [416, 425] on button "Add" at bounding box center [414, 424] width 159 height 19
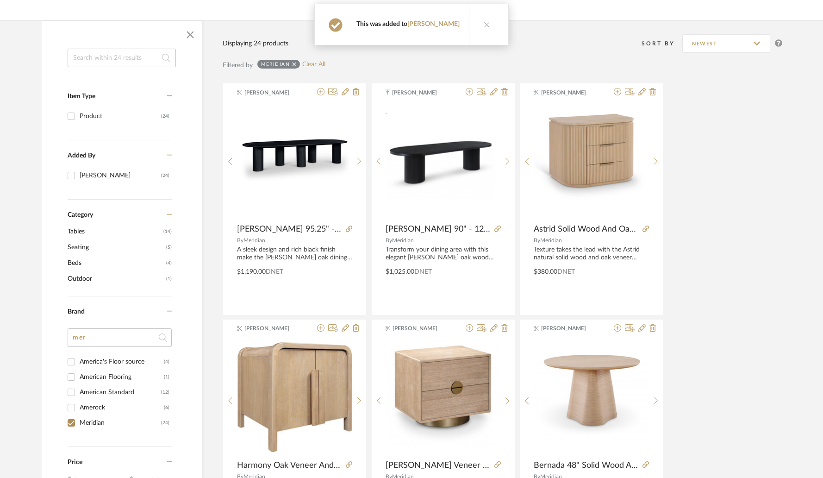
scroll to position [104, 0]
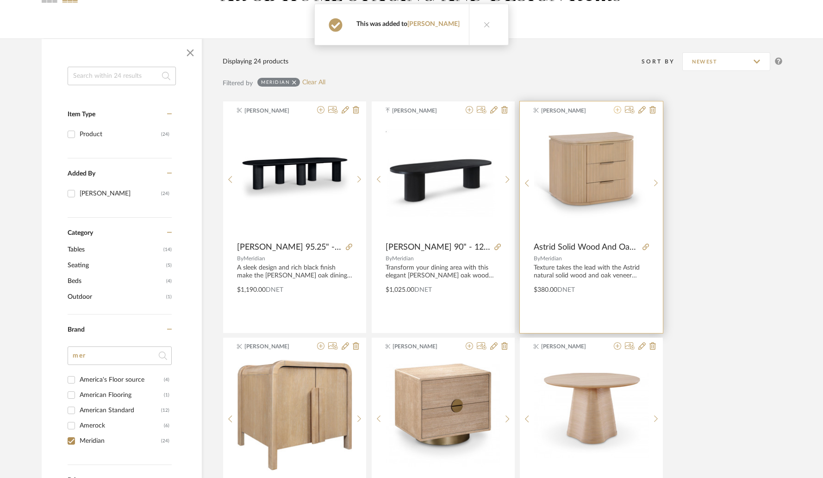
click at [617, 110] on icon at bounding box center [617, 109] width 7 height 7
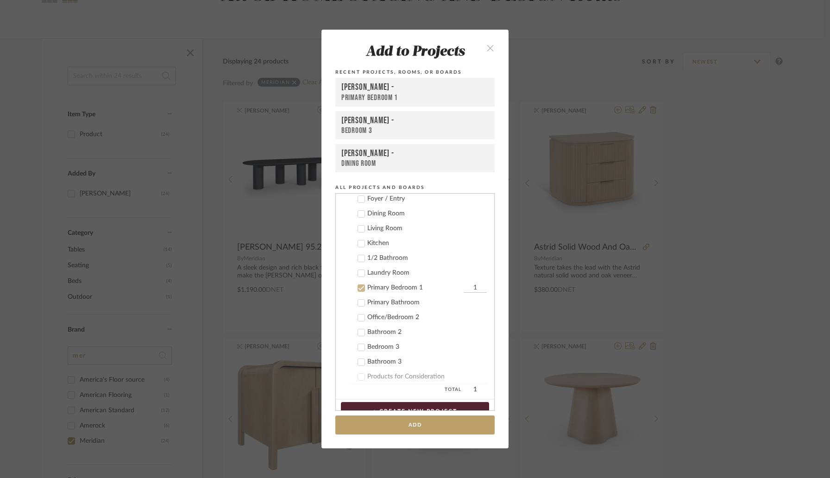
scroll to position [476, 0]
click at [450, 288] on div "Primary Bedroom 1" at bounding box center [414, 289] width 94 height 8
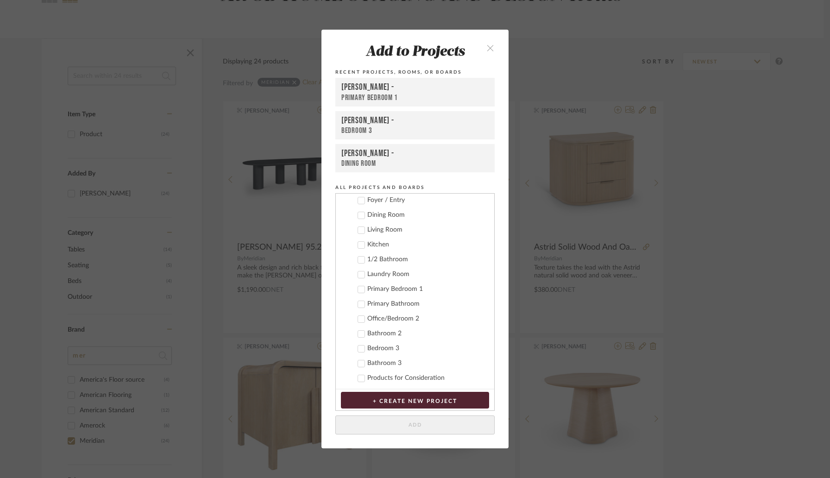
click at [450, 288] on div "Primary Bedroom 1" at bounding box center [426, 289] width 119 height 8
click at [412, 292] on div "Primary Bedroom 1" at bounding box center [426, 289] width 119 height 8
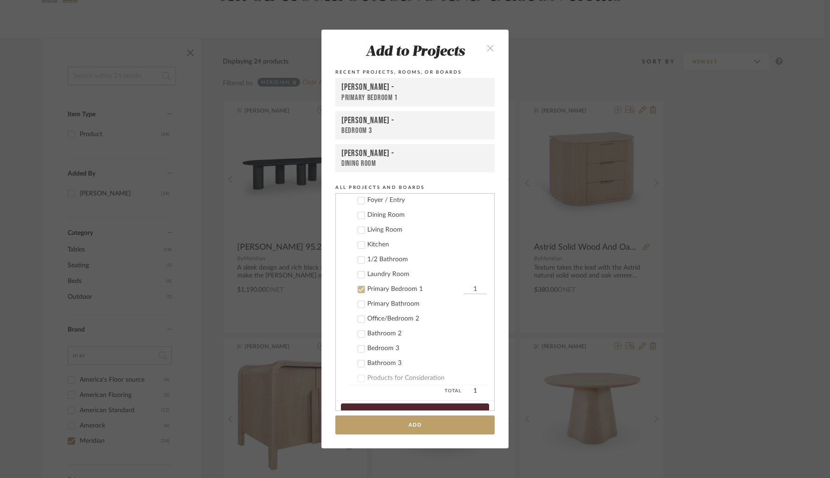
click at [464, 289] on input "1" at bounding box center [474, 289] width 23 height 9
type input "2"
click at [426, 427] on button "Add" at bounding box center [414, 424] width 159 height 19
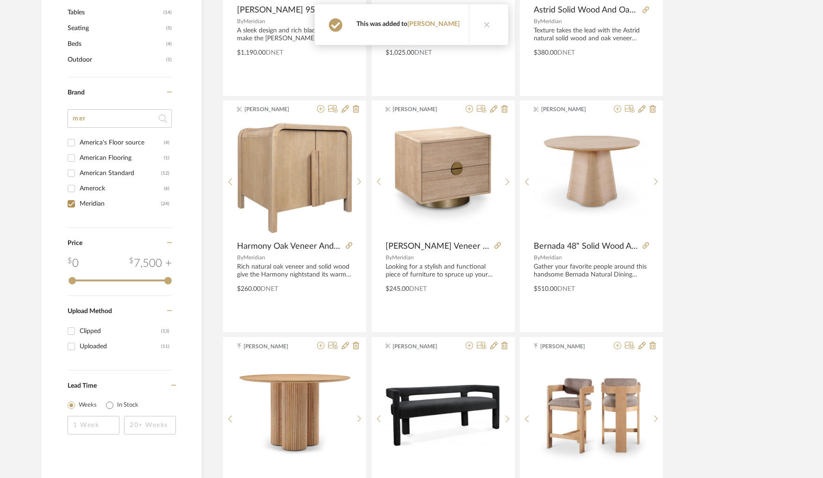
scroll to position [341, 0]
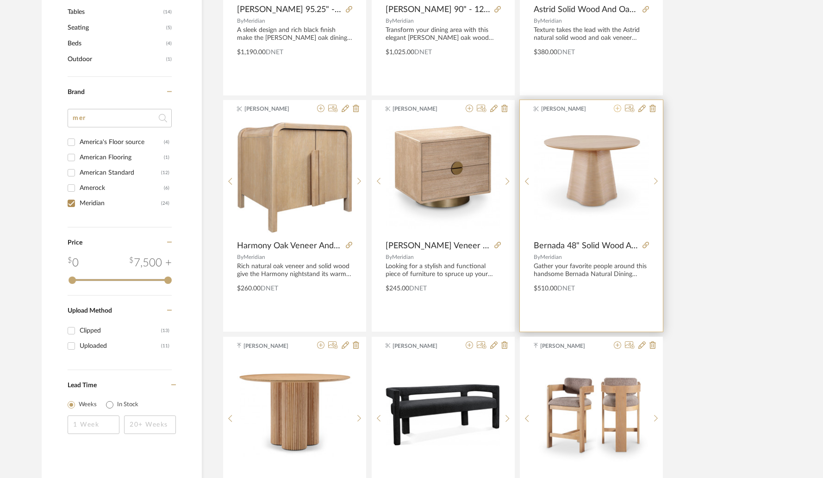
click at [620, 110] on icon at bounding box center [617, 108] width 7 height 7
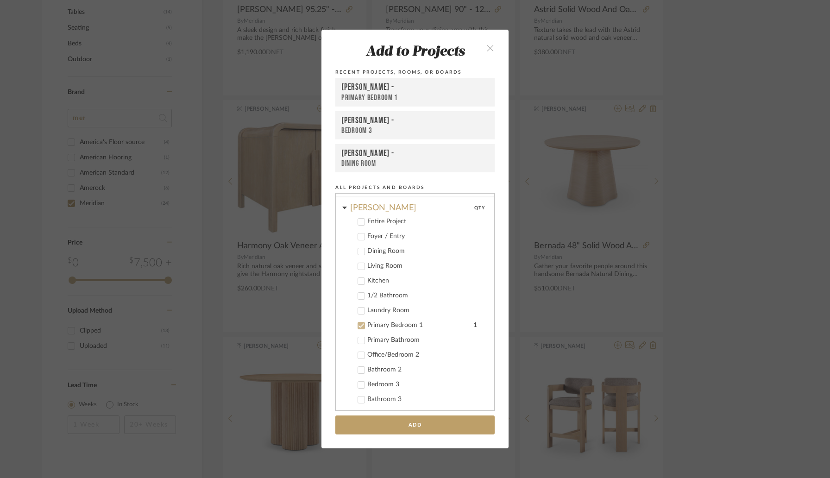
scroll to position [436, 0]
click at [361, 327] on icon at bounding box center [361, 329] width 6 height 6
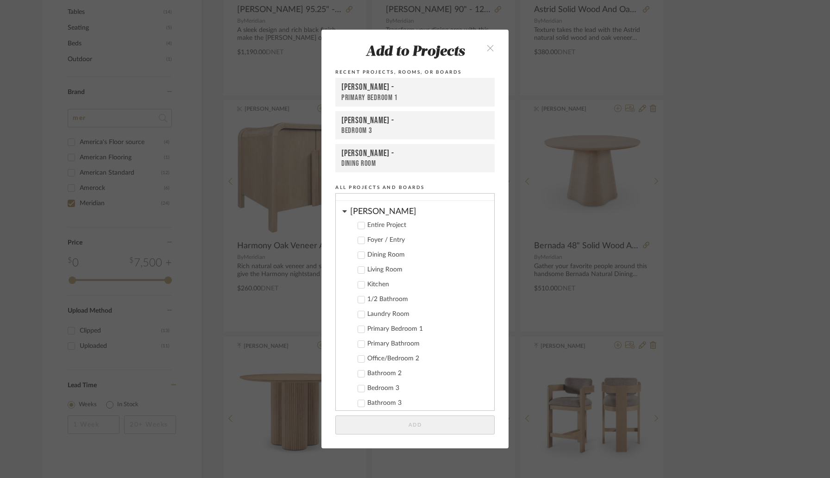
click at [362, 257] on label "Dining Room" at bounding box center [418, 254] width 137 height 9
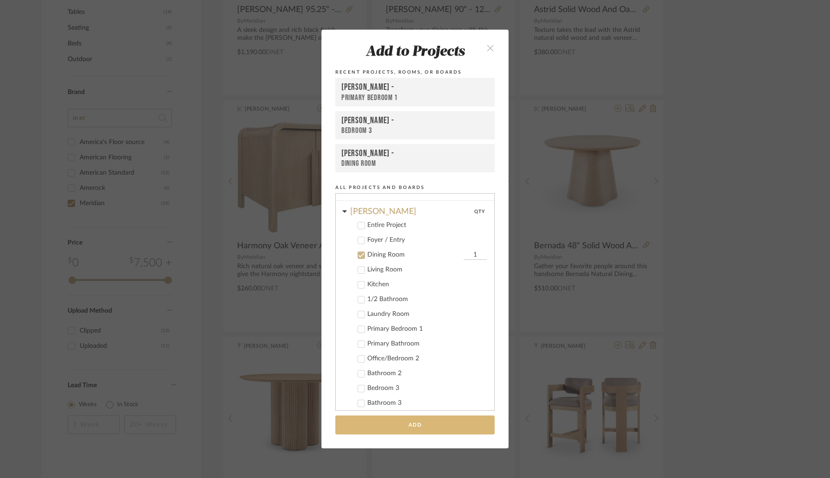
click at [413, 421] on button "Add" at bounding box center [414, 424] width 159 height 19
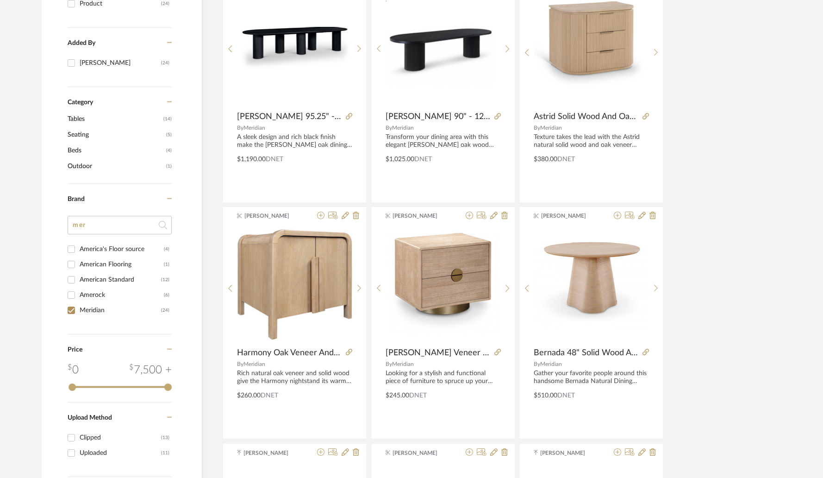
scroll to position [163, 0]
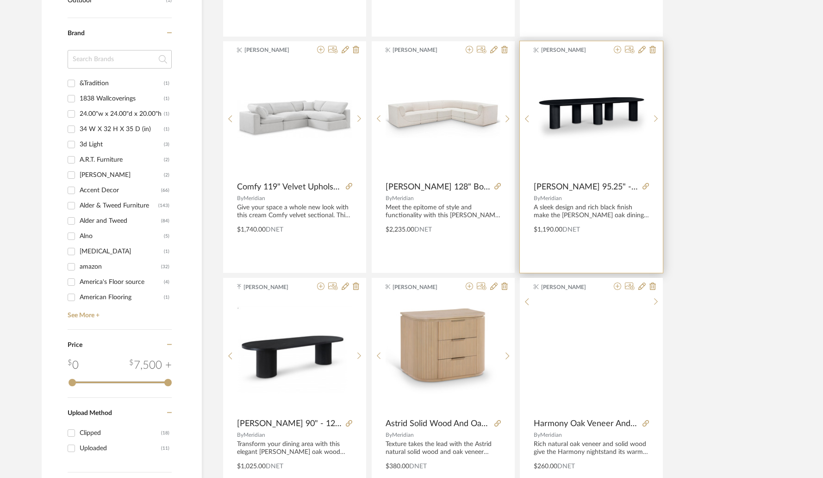
scroll to position [386, 0]
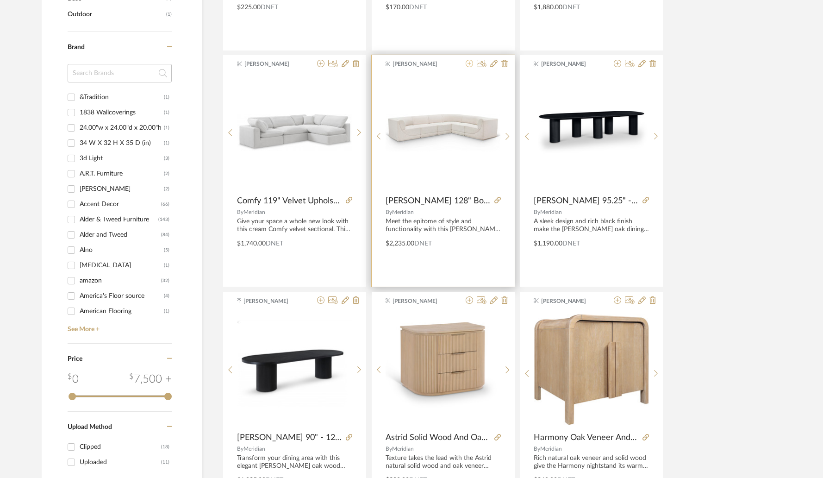
click at [469, 66] on icon at bounding box center [469, 63] width 7 height 7
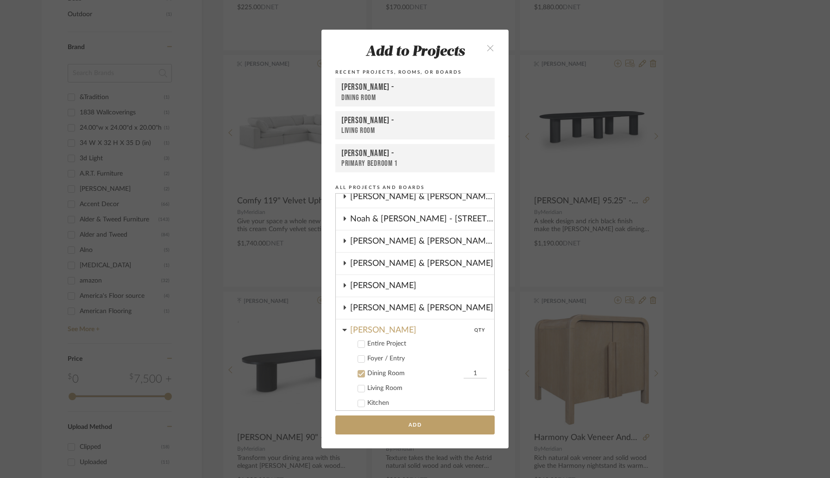
scroll to position [413, 0]
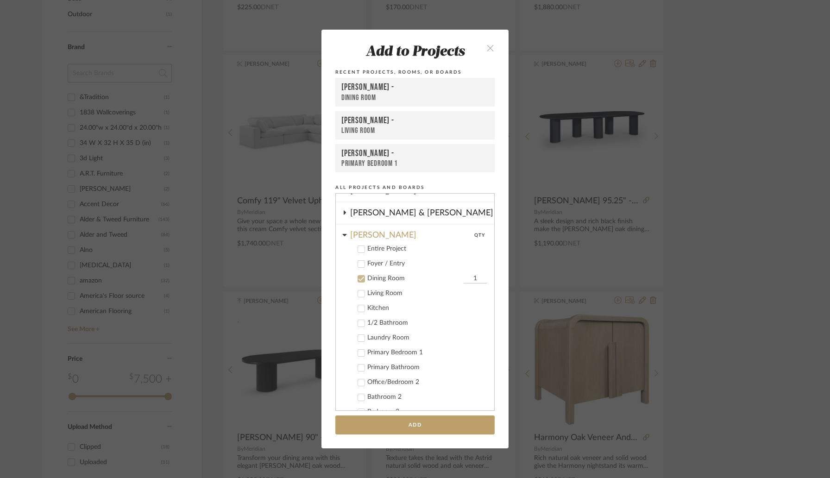
click at [360, 294] on icon at bounding box center [361, 293] width 6 height 6
click at [360, 277] on icon at bounding box center [361, 278] width 6 height 5
click at [404, 420] on button "Add" at bounding box center [414, 424] width 159 height 19
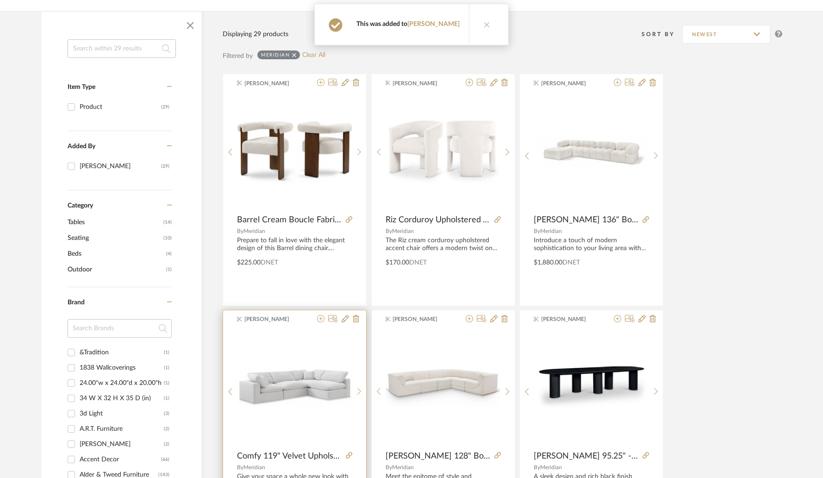
scroll to position [0, 0]
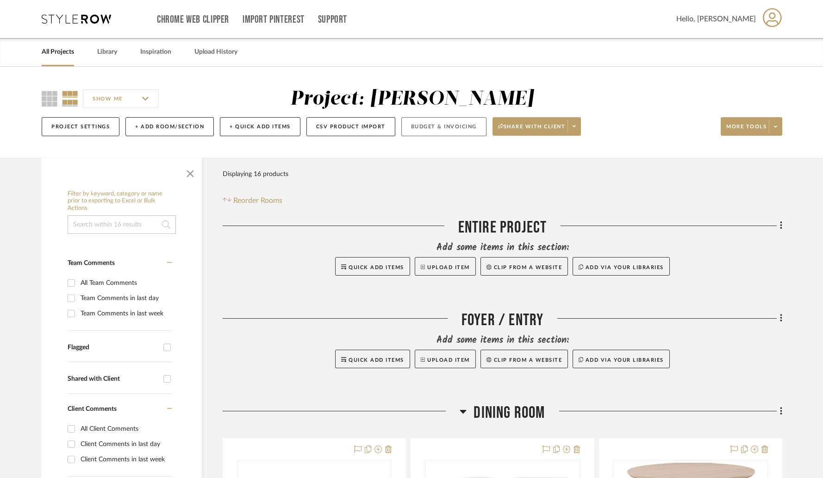
click at [453, 130] on button "Budget & Invoicing" at bounding box center [443, 126] width 85 height 19
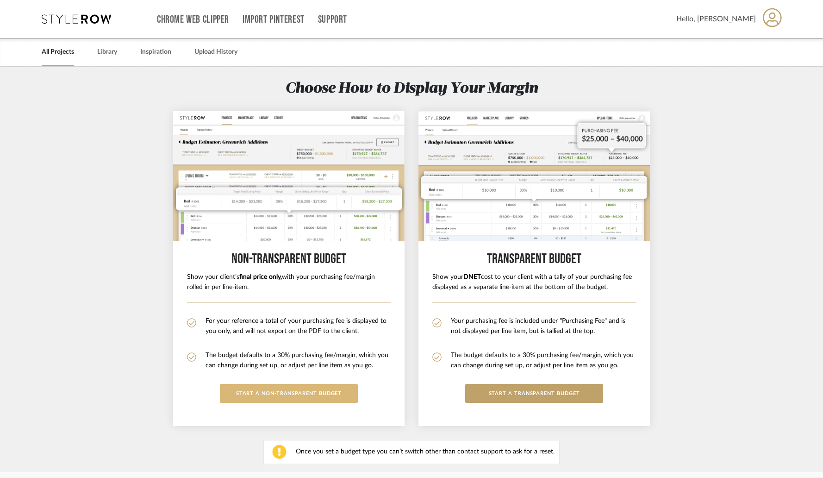
click at [296, 394] on button "START A Non-Transparent BUDGET" at bounding box center [289, 393] width 138 height 19
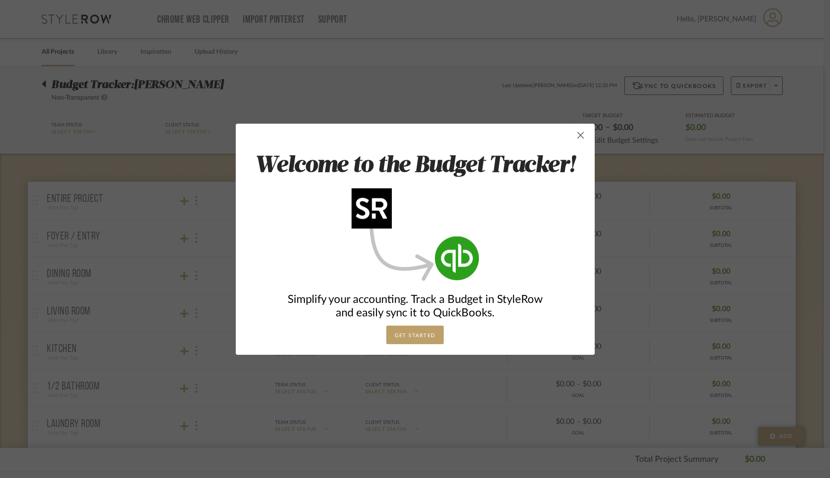
click at [577, 138] on span "button" at bounding box center [580, 135] width 19 height 19
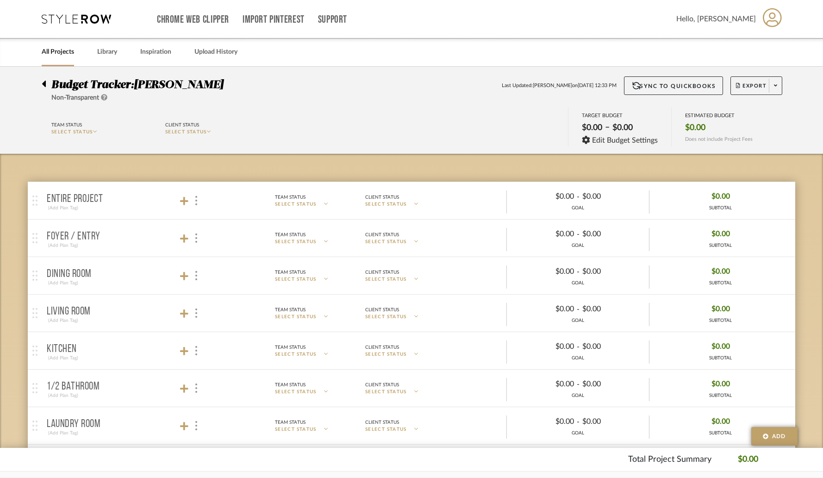
click at [42, 86] on icon at bounding box center [44, 83] width 4 height 11
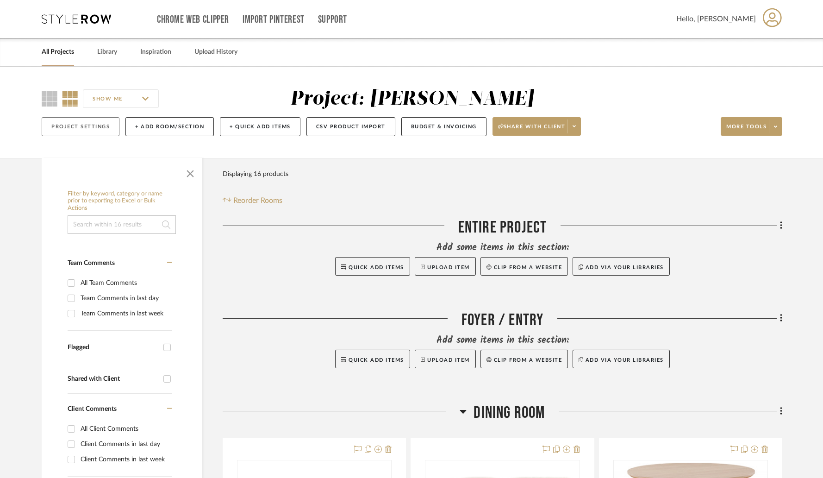
click at [98, 121] on button "Project Settings" at bounding box center [81, 126] width 78 height 19
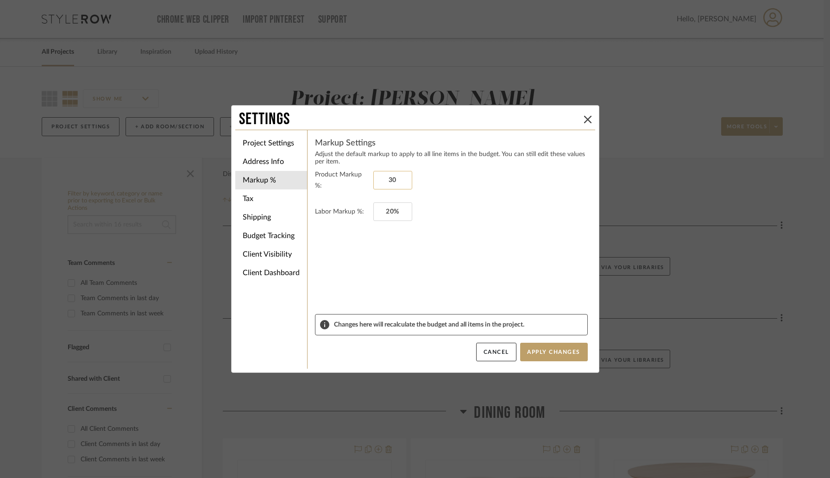
click at [388, 180] on input "30" at bounding box center [392, 180] width 39 height 19
type input "70%"
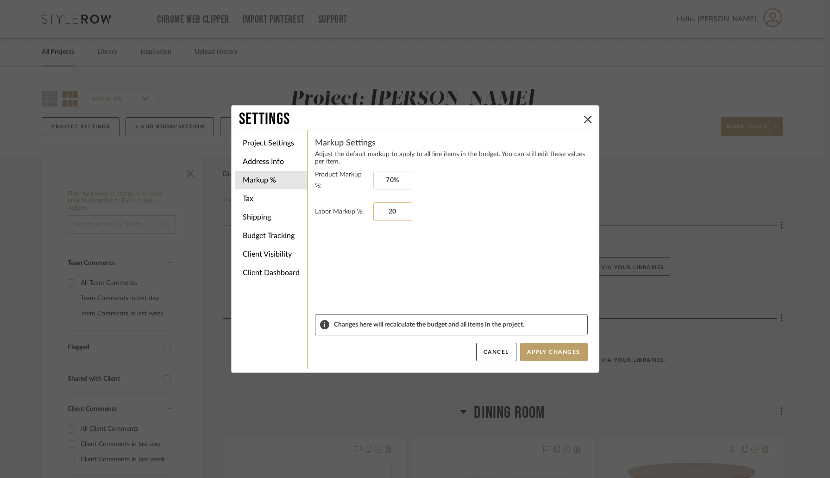
click at [383, 210] on input "20" at bounding box center [392, 211] width 39 height 19
type input "-"
type input "0%"
click at [376, 242] on form "Product Markup %: 70% Labor Markup %: 0%" at bounding box center [451, 241] width 273 height 145
click at [270, 202] on li "Tax" at bounding box center [271, 198] width 72 height 19
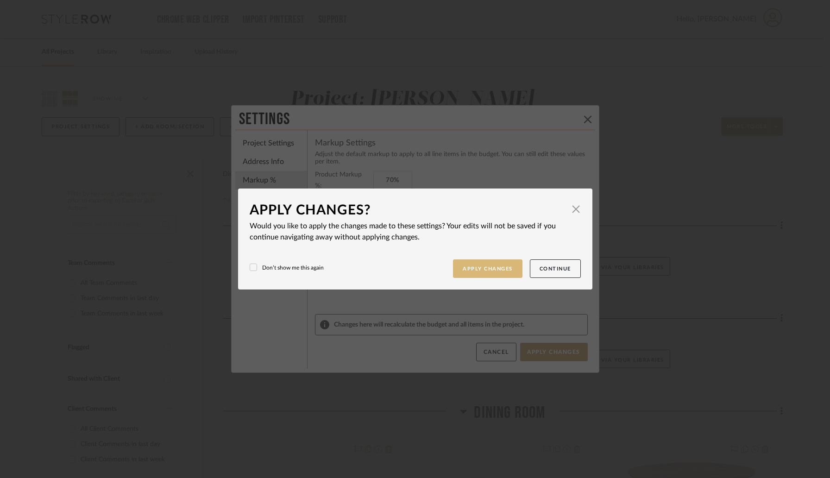
click at [473, 269] on button "Apply Changes" at bounding box center [487, 268] width 69 height 19
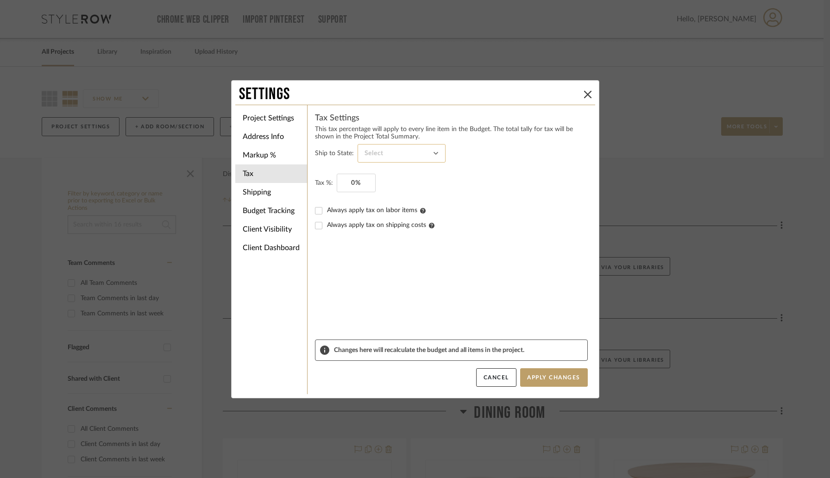
click at [416, 153] on input at bounding box center [401, 153] width 88 height 19
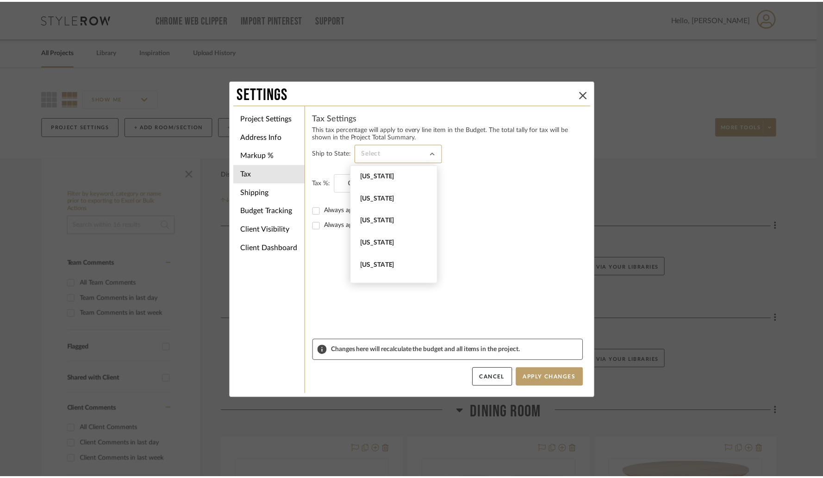
scroll to position [735, 0]
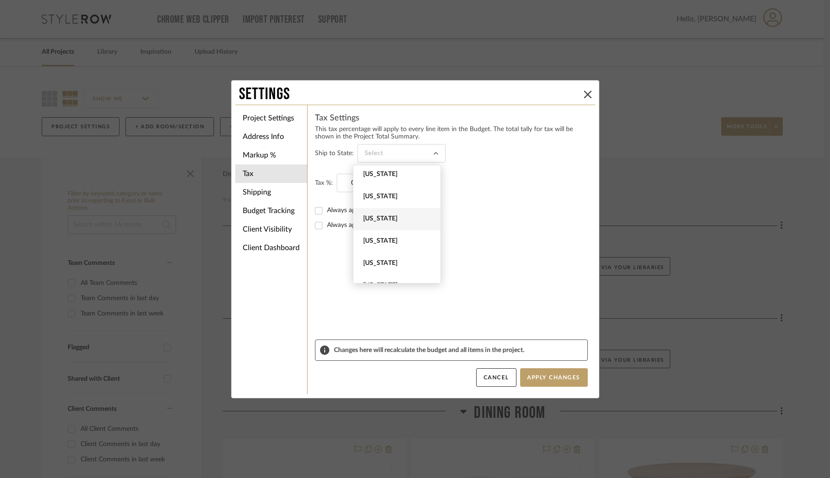
click at [394, 224] on span "[US_STATE]" at bounding box center [396, 219] width 87 height 22
type input "[US_STATE]"
click at [357, 185] on input "0" at bounding box center [356, 183] width 39 height 19
type input "8%"
click at [373, 274] on form "Ship to State: [US_STATE] Tax %: 8% Always apply tax on labor items Always appl…" at bounding box center [451, 241] width 273 height 195
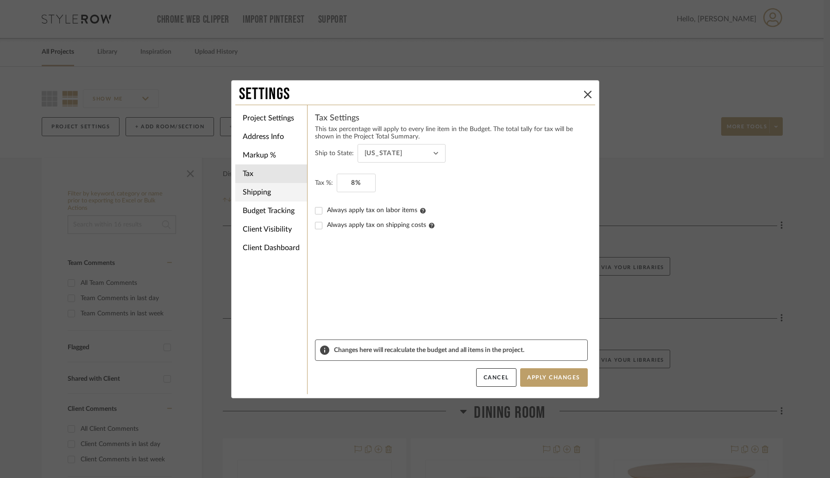
click at [268, 197] on li "Shipping" at bounding box center [271, 192] width 72 height 19
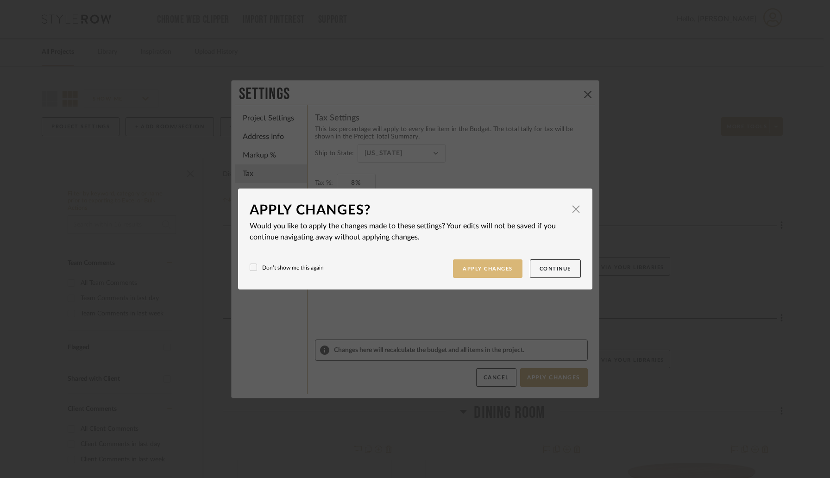
click at [495, 271] on button "Apply Changes" at bounding box center [487, 268] width 69 height 19
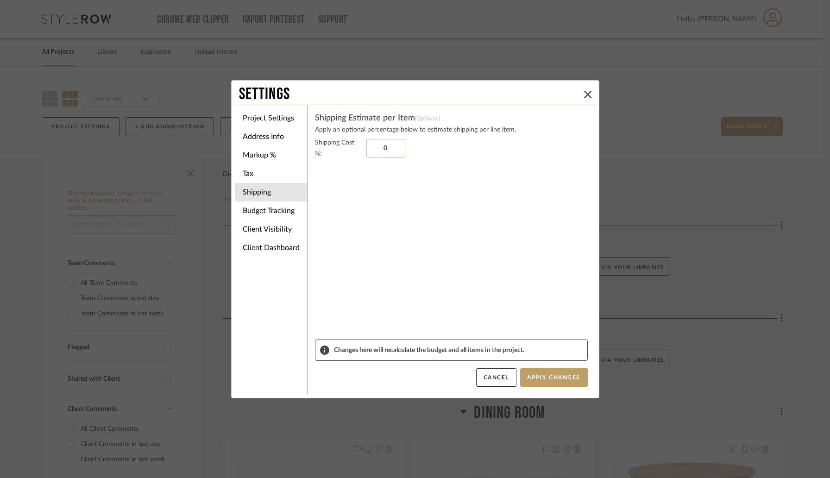
click at [381, 145] on input "0" at bounding box center [385, 148] width 39 height 19
type input "15%"
click at [380, 229] on sr-form-field "Shipping Cost %: 15%" at bounding box center [451, 238] width 273 height 202
click at [285, 208] on li "Budget Tracking" at bounding box center [271, 210] width 72 height 19
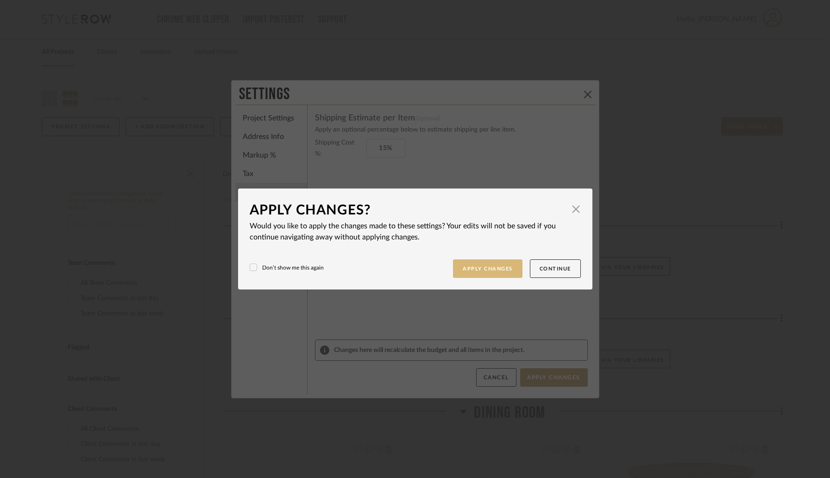
click at [484, 267] on button "Apply Changes" at bounding box center [487, 268] width 69 height 19
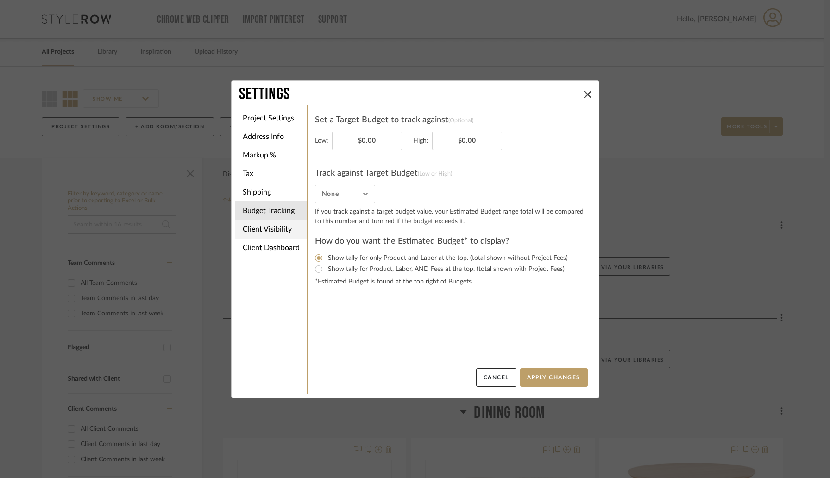
click at [277, 231] on li "Client Visibility" at bounding box center [271, 229] width 72 height 19
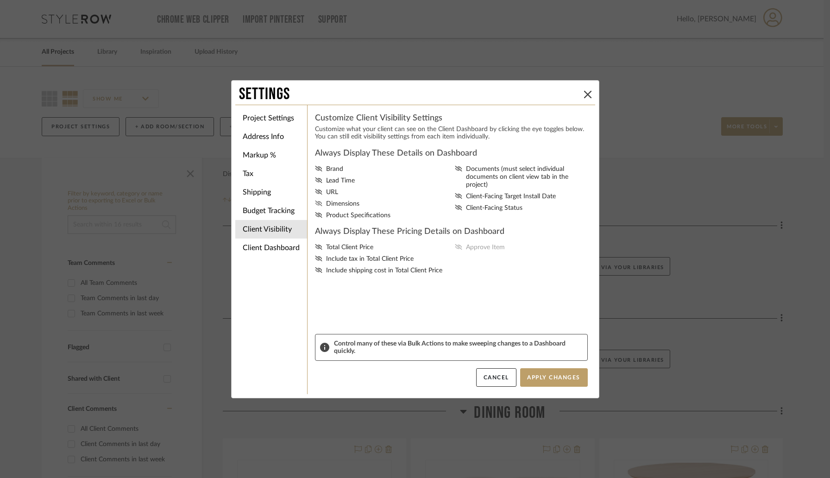
click at [327, 207] on span "Dimensions" at bounding box center [342, 204] width 33 height 8
click at [0, 0] on input "Dimensions" at bounding box center [0, 0] width 0 height 0
click at [357, 249] on span "Total Client Price" at bounding box center [349, 248] width 47 height 8
click at [0, 0] on input "Total Client Price" at bounding box center [0, 0] width 0 height 0
click at [460, 251] on label "Approve Item" at bounding box center [523, 248] width 137 height 8
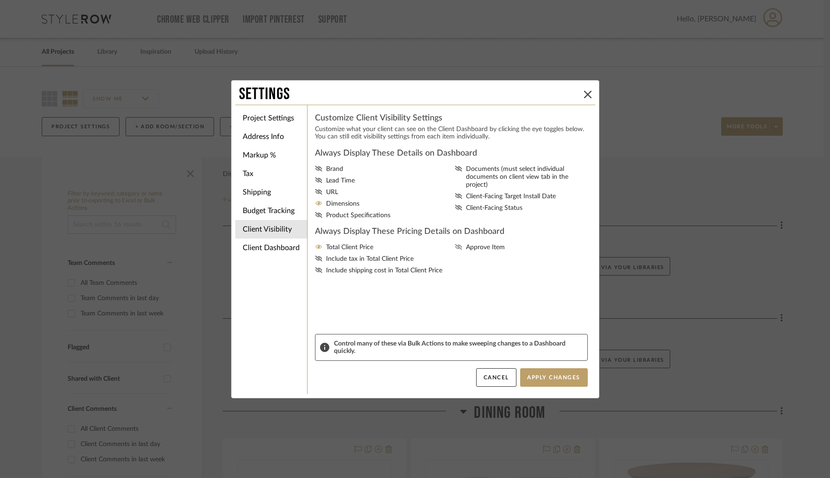
click at [0, 0] on input "Approve Item" at bounding box center [0, 0] width 0 height 0
click at [545, 377] on button "Apply Changes" at bounding box center [554, 377] width 68 height 19
click at [586, 95] on icon at bounding box center [587, 94] width 7 height 7
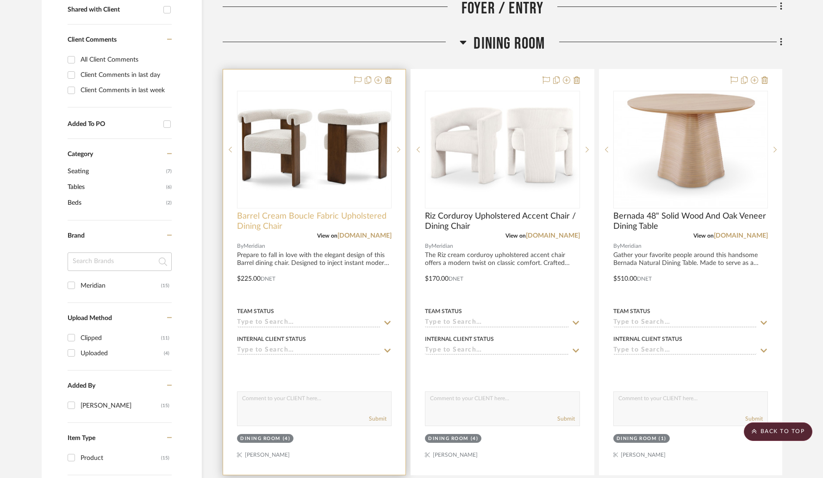
scroll to position [0, 0]
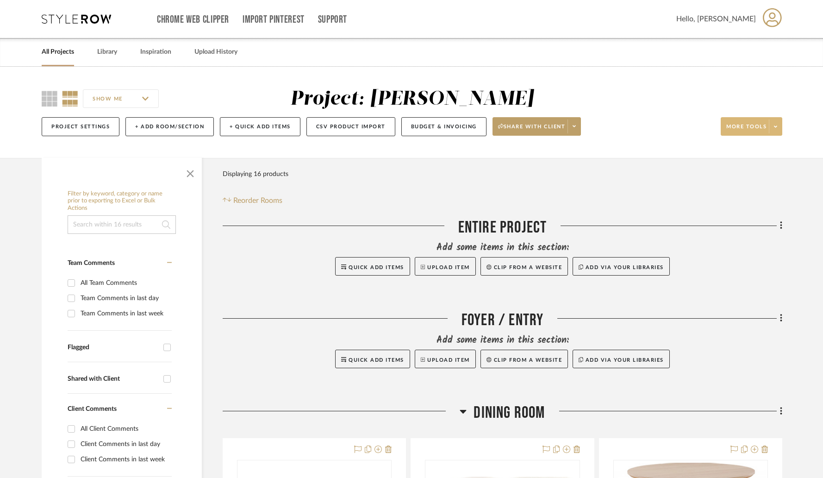
click at [775, 135] on button "More tools" at bounding box center [752, 126] width 62 height 19
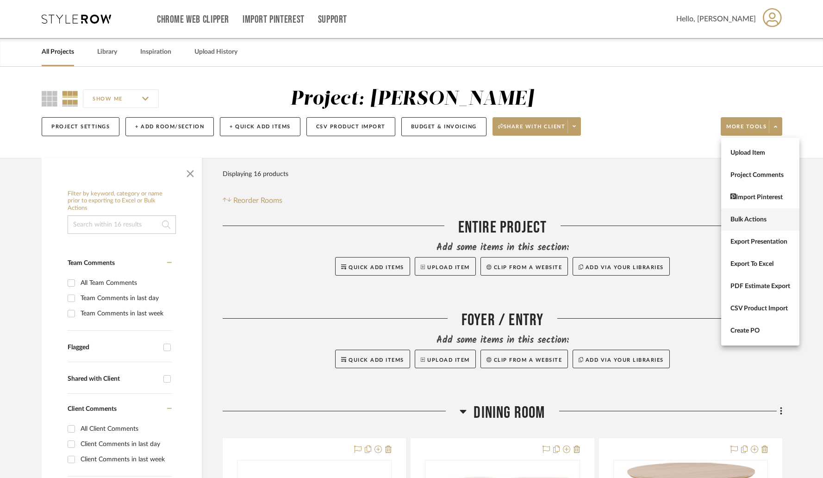
click at [739, 218] on span "Bulk Actions" at bounding box center [761, 220] width 60 height 8
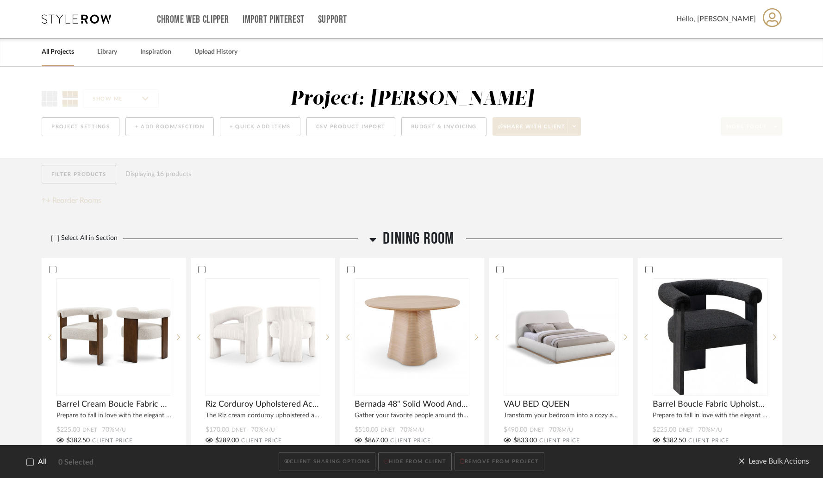
click at [31, 462] on icon at bounding box center [30, 462] width 6 height 6
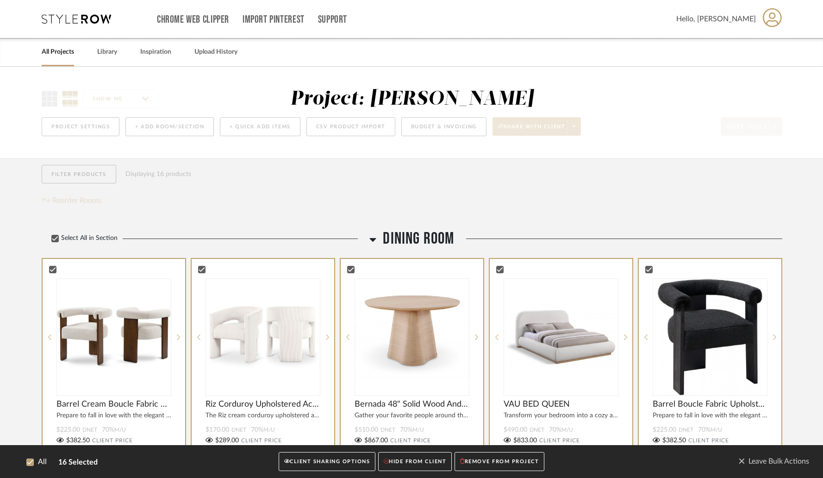
click at [311, 466] on button "CLIENT SHARING OPTIONS" at bounding box center [327, 461] width 97 height 19
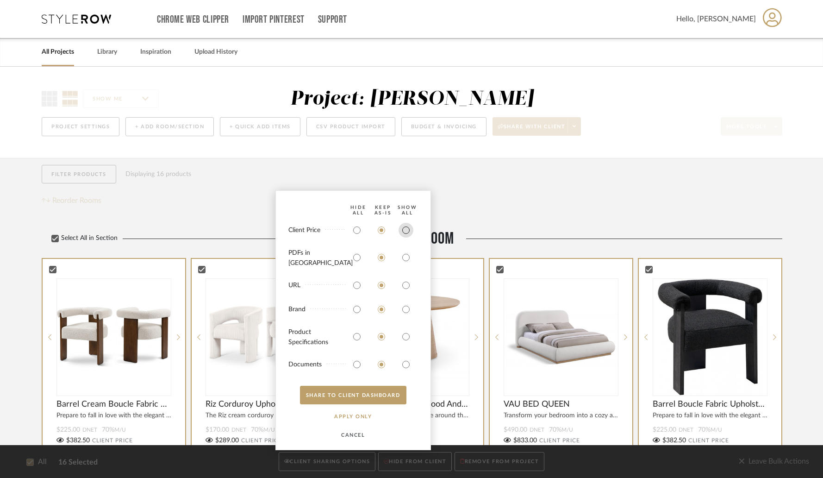
click at [403, 238] on input "radio" at bounding box center [406, 230] width 15 height 15
radio input "true"
click at [349, 394] on button "SHARE TO CLIENT Dashboard" at bounding box center [353, 395] width 106 height 19
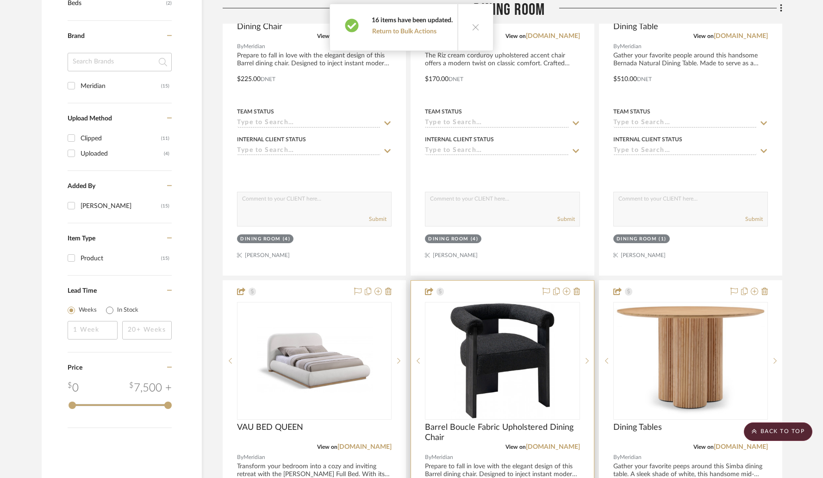
scroll to position [573, 0]
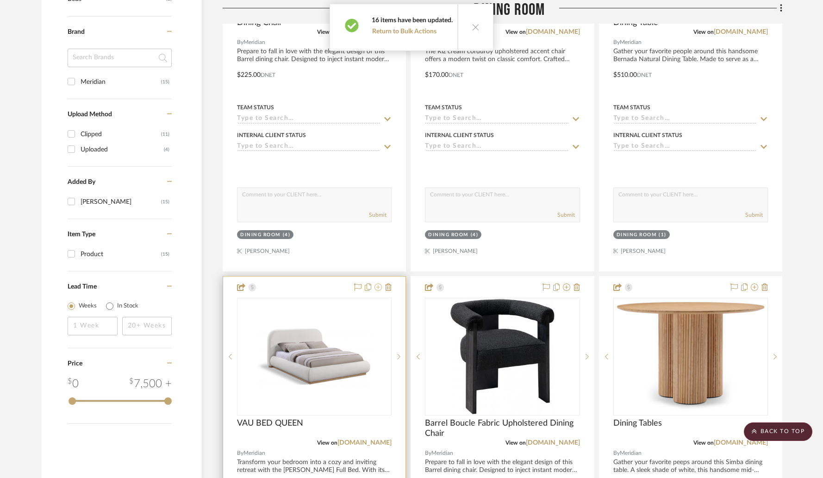
click at [380, 288] on icon at bounding box center [378, 286] width 7 height 7
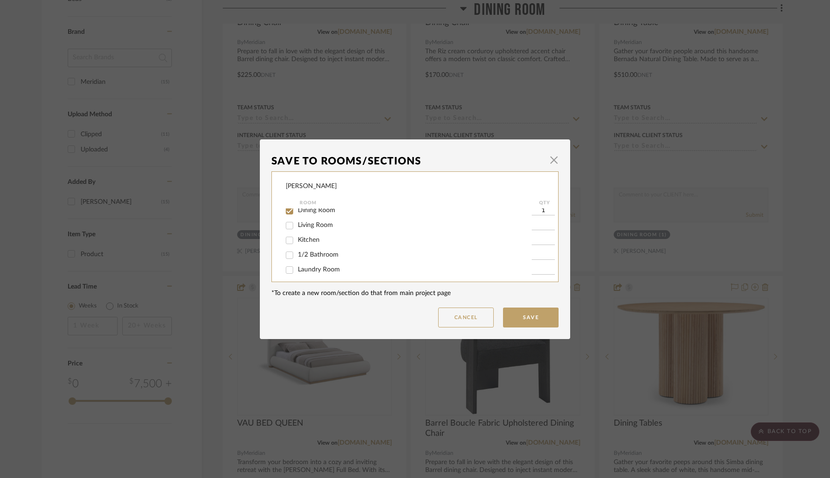
scroll to position [32, 0]
click at [284, 213] on input "Dining Room" at bounding box center [289, 213] width 15 height 15
checkbox input "false"
click at [531, 316] on button "Save" at bounding box center [531, 317] width 56 height 20
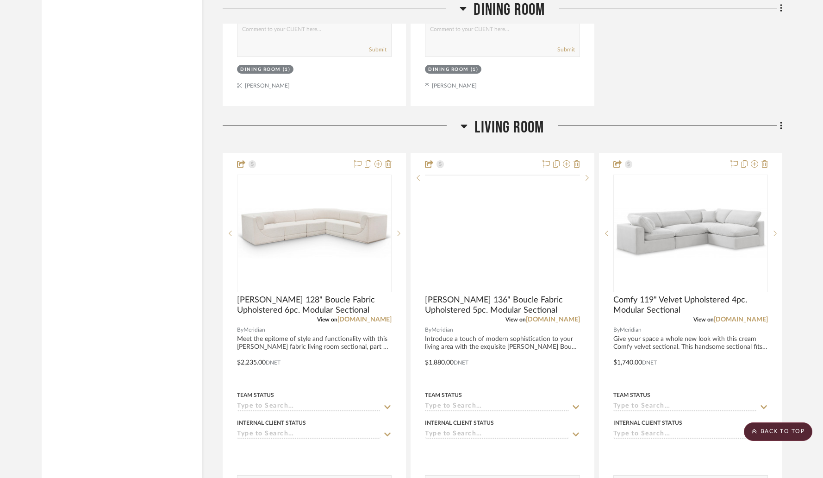
scroll to position [1199, 0]
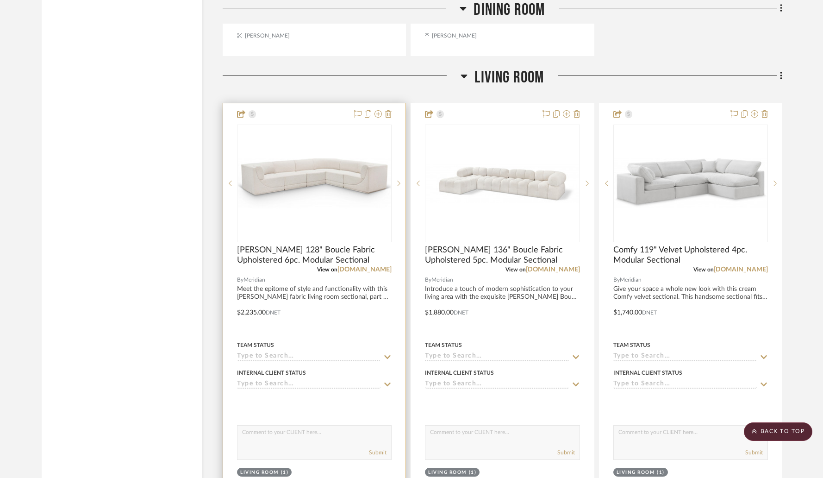
click at [366, 208] on div "0" at bounding box center [315, 183] width 154 height 117
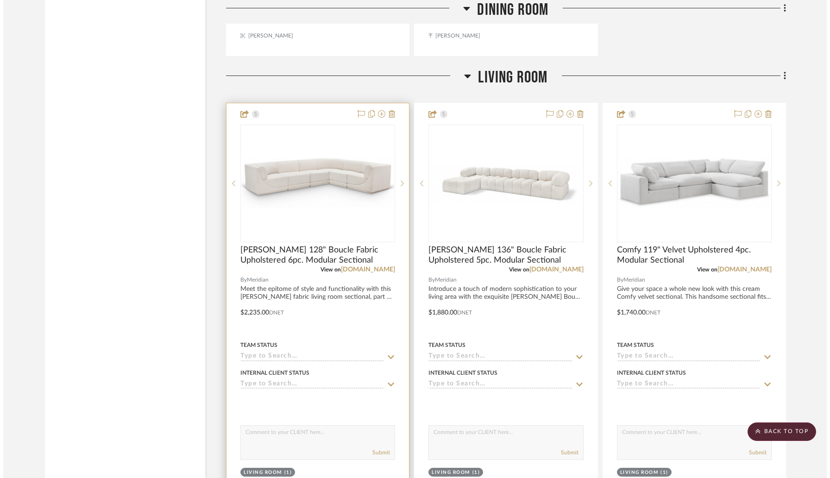
scroll to position [0, 0]
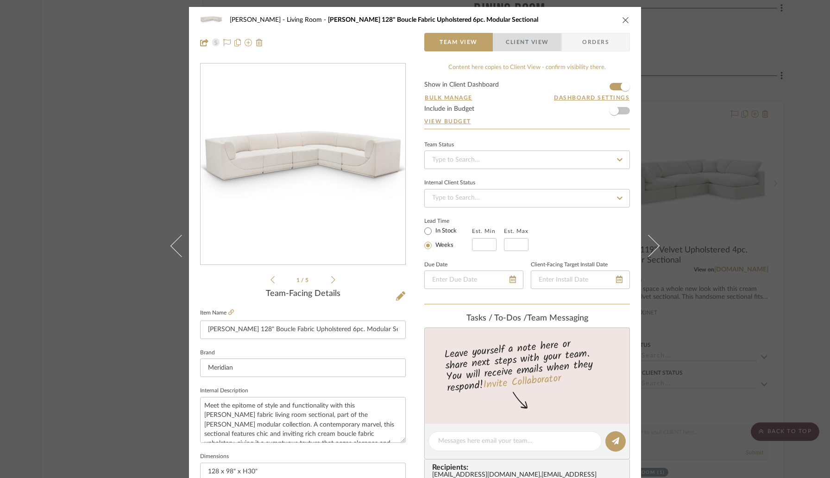
click at [526, 40] on span "Client View" at bounding box center [527, 42] width 43 height 19
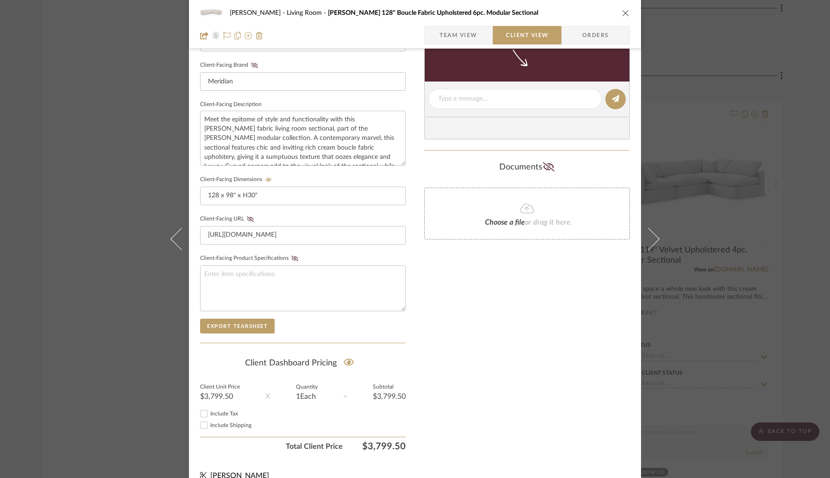
scroll to position [300, 0]
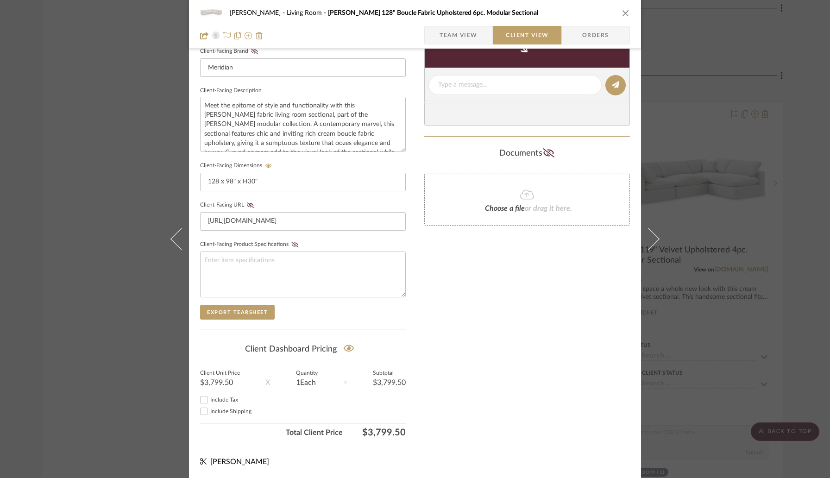
click at [626, 12] on div "[PERSON_NAME] Living Room [PERSON_NAME] 128" Boucle Fabric Upholstered 6pc. Mod…" at bounding box center [415, 24] width 452 height 49
click at [623, 13] on icon "close" at bounding box center [625, 12] width 7 height 7
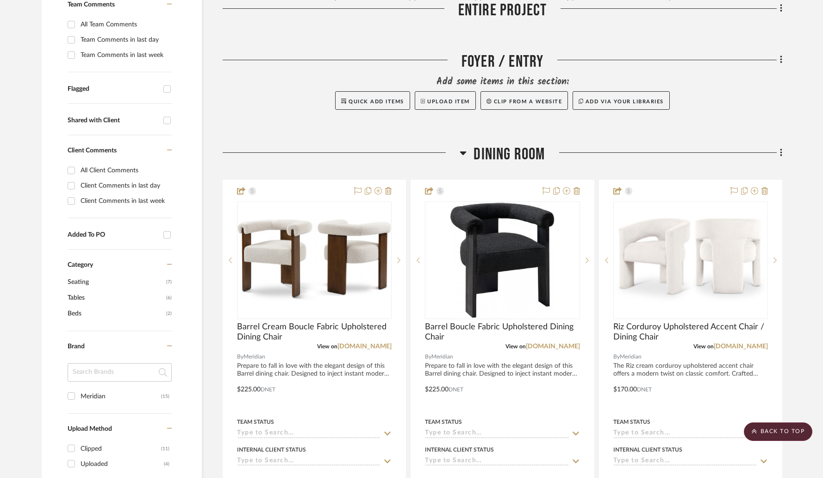
scroll to position [0, 0]
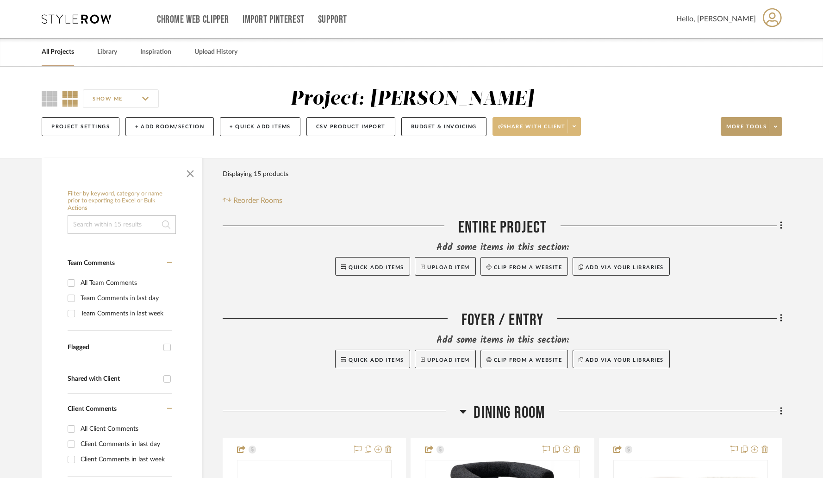
click at [576, 126] on icon at bounding box center [574, 126] width 3 height 2
click at [545, 175] on span "Generate URL to Share" at bounding box center [540, 175] width 79 height 8
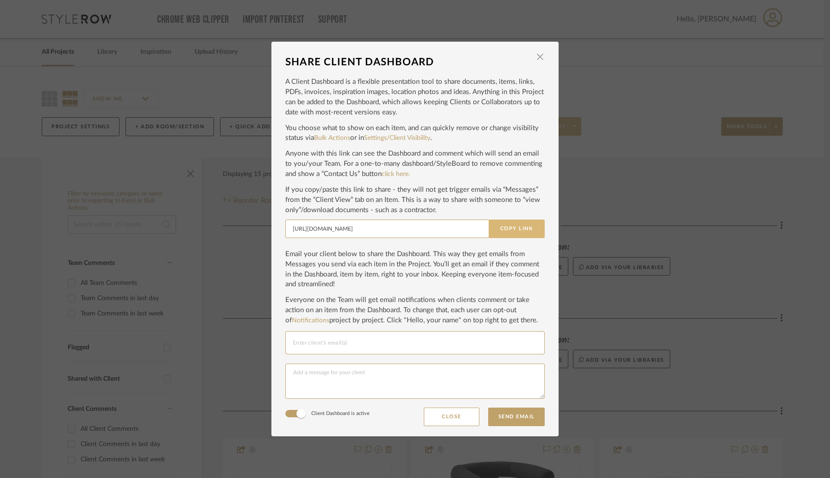
click at [520, 227] on button "Copy Link" at bounding box center [516, 228] width 56 height 19
click at [535, 58] on span "button" at bounding box center [540, 57] width 19 height 19
